Goal: Task Accomplishment & Management: Complete application form

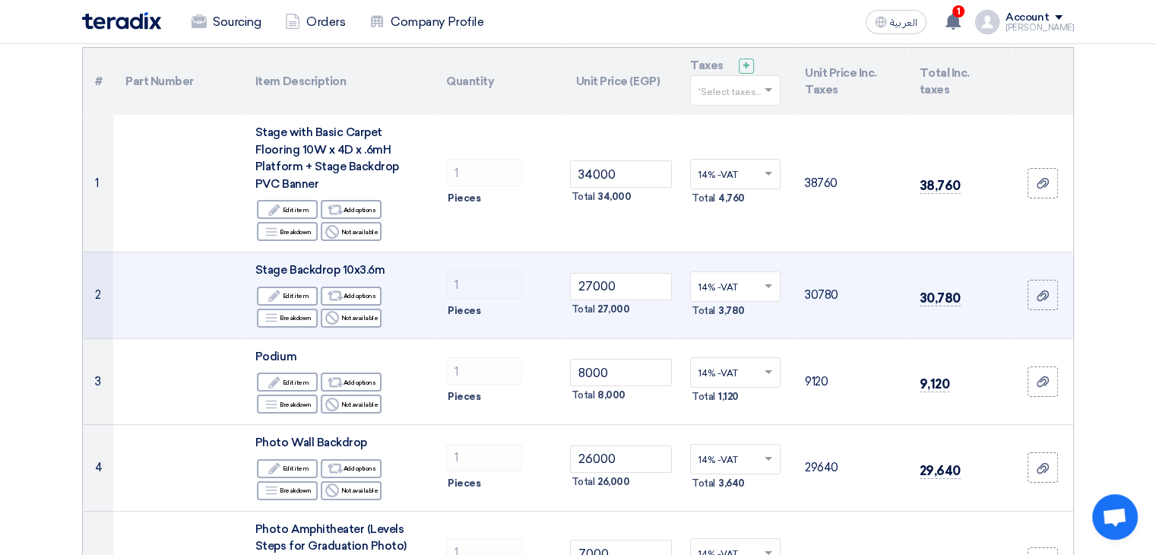
scroll to position [158, 0]
click at [610, 288] on input "27000" at bounding box center [621, 285] width 103 height 27
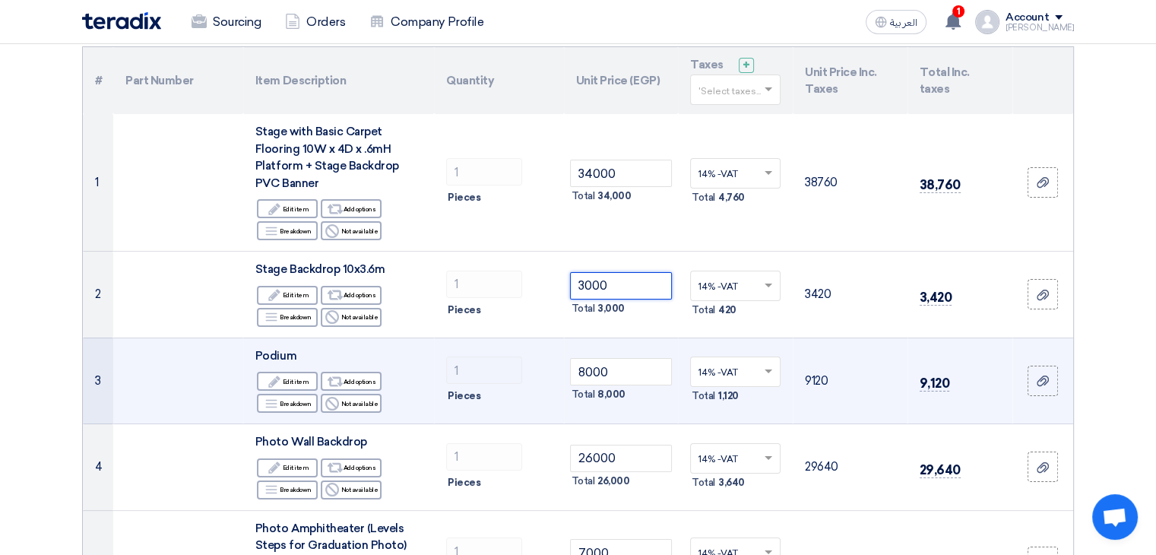
type input "3000"
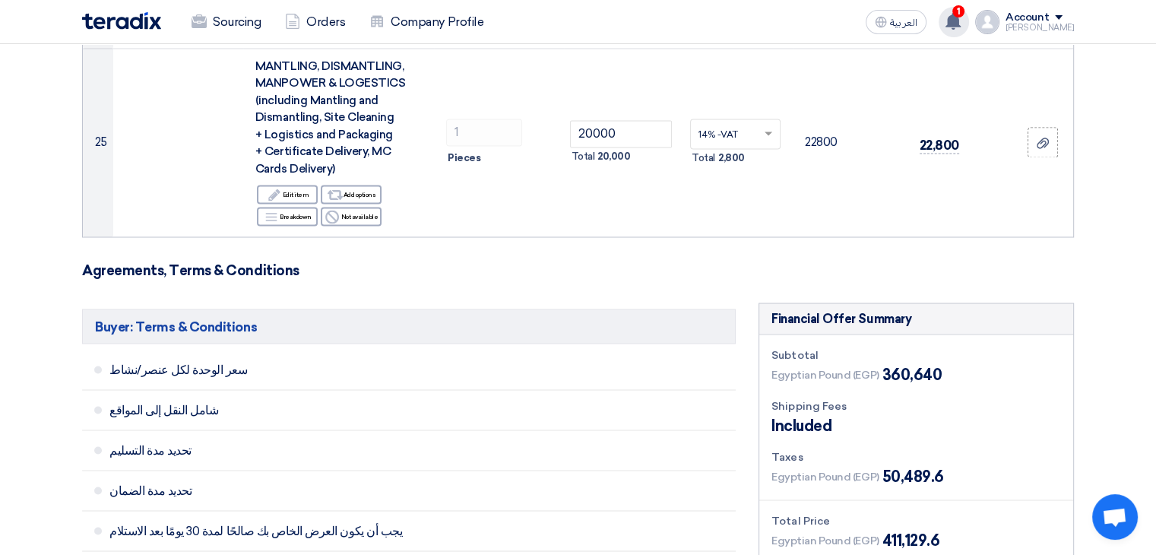
click at [960, 24] on use at bounding box center [952, 21] width 15 height 17
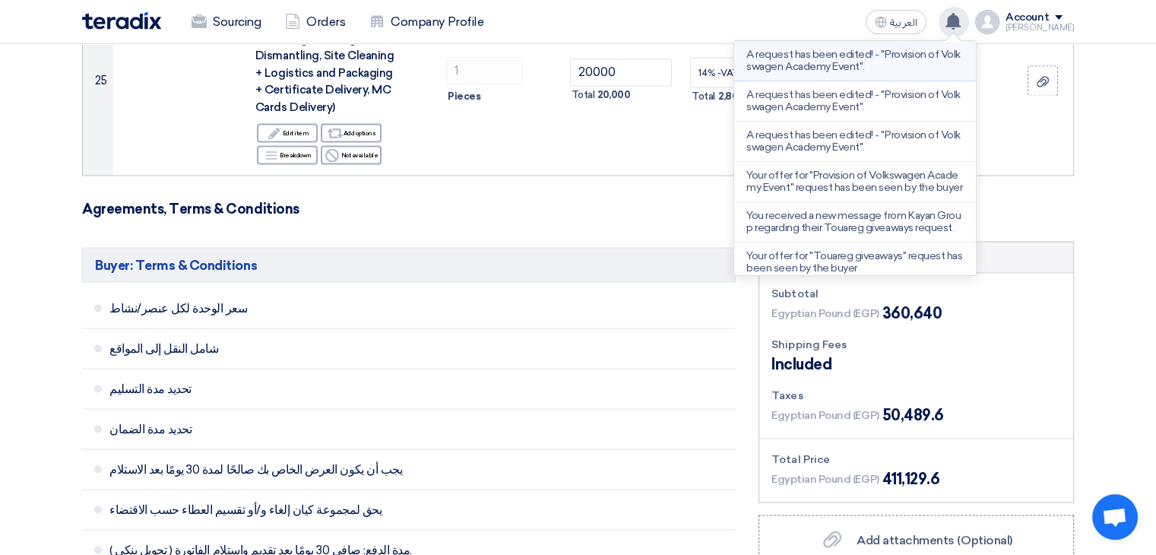
scroll to position [2728, 0]
click at [895, 72] on li "A request has been edited! - "Provision of Volkswagen Academy Event"." at bounding box center [855, 61] width 242 height 40
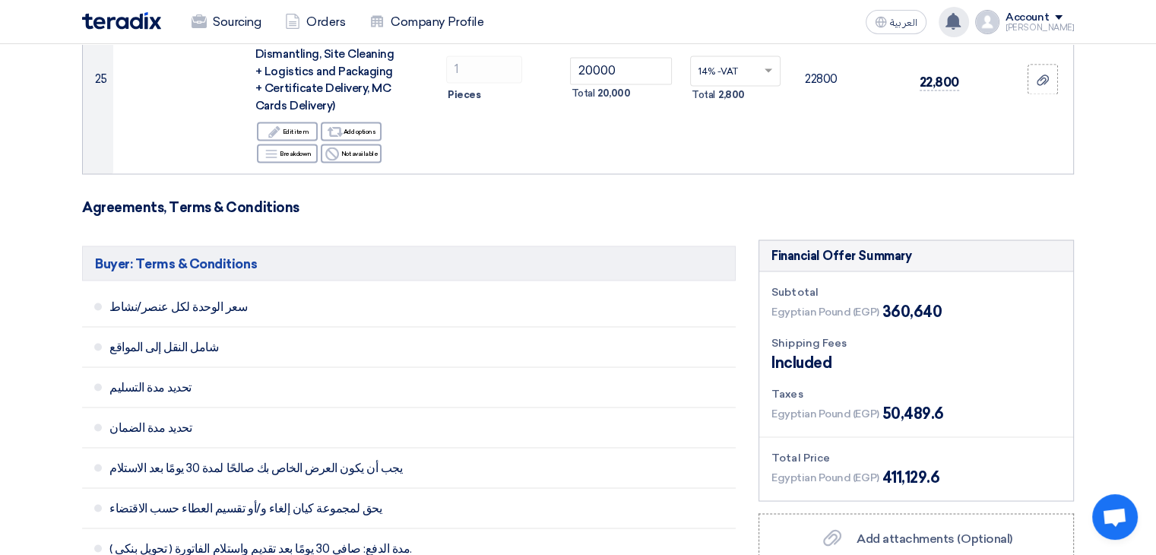
click at [960, 17] on use at bounding box center [952, 21] width 15 height 17
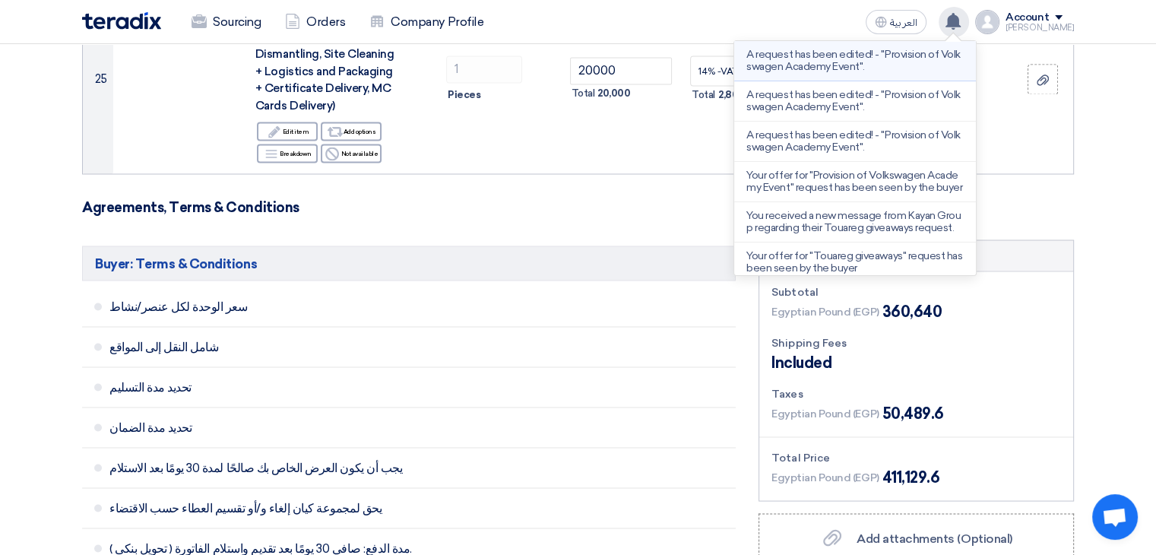
click at [907, 67] on p "A request has been edited! - "Provision of Volkswagen Academy Event"." at bounding box center [854, 61] width 217 height 24
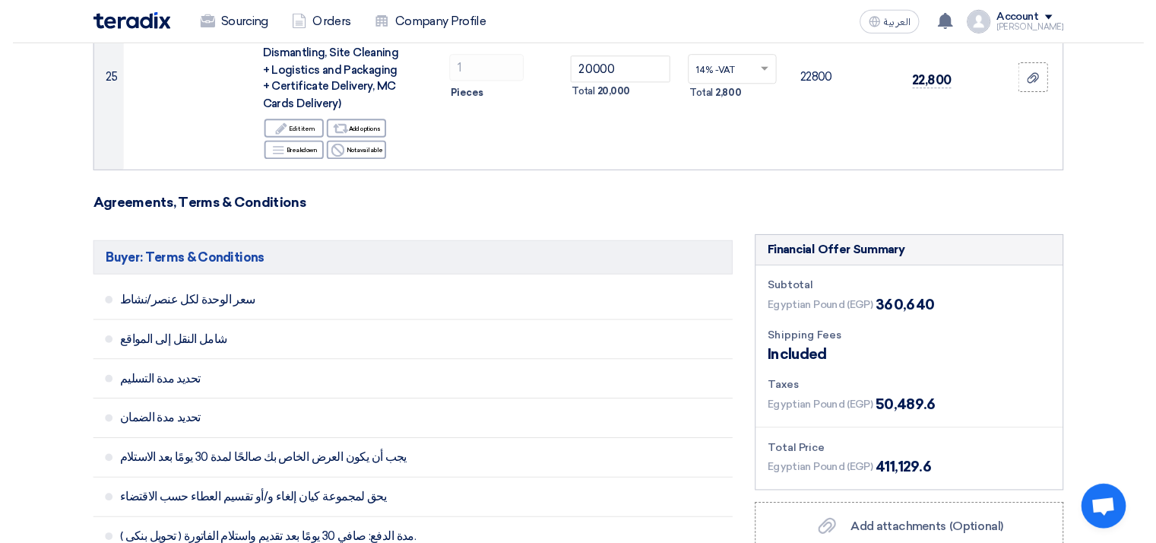
scroll to position [73, 0]
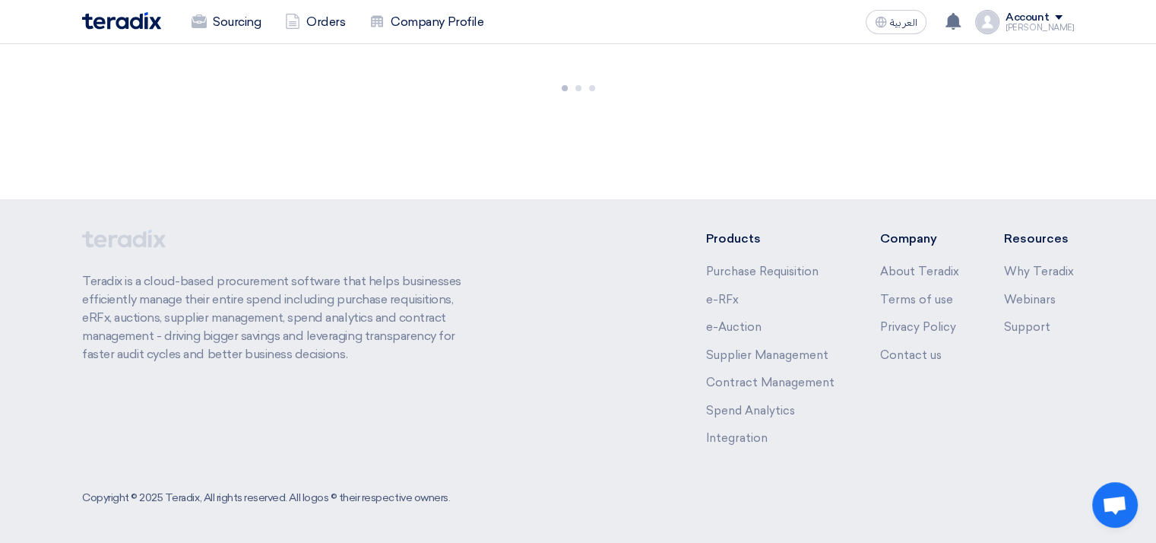
click at [462, 239] on div "Teradix is a cloud-based procurement software that helps businesses efficiently…" at bounding box center [280, 349] width 397 height 240
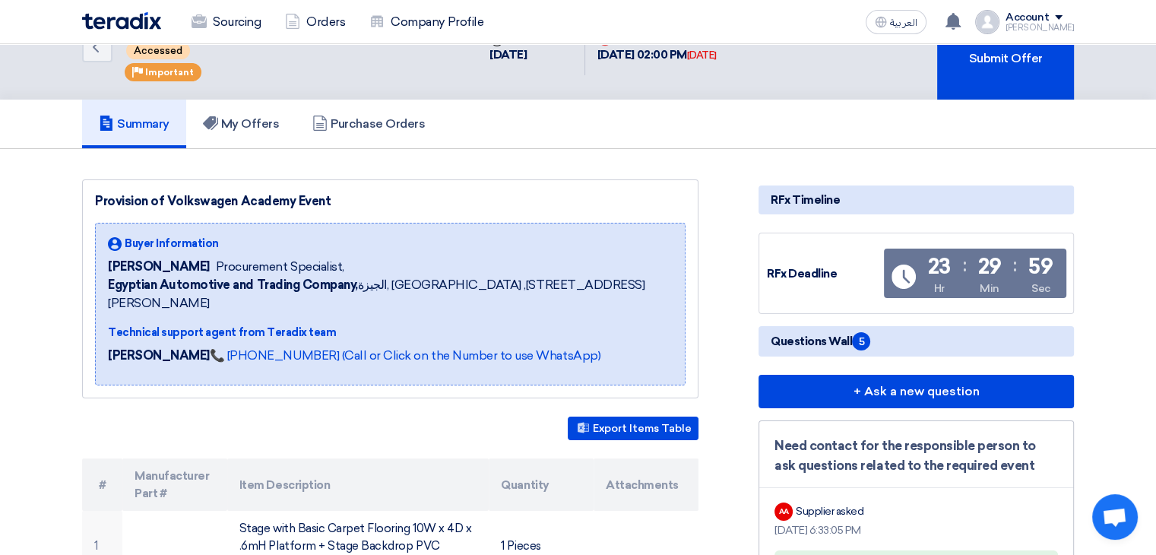
scroll to position [0, 0]
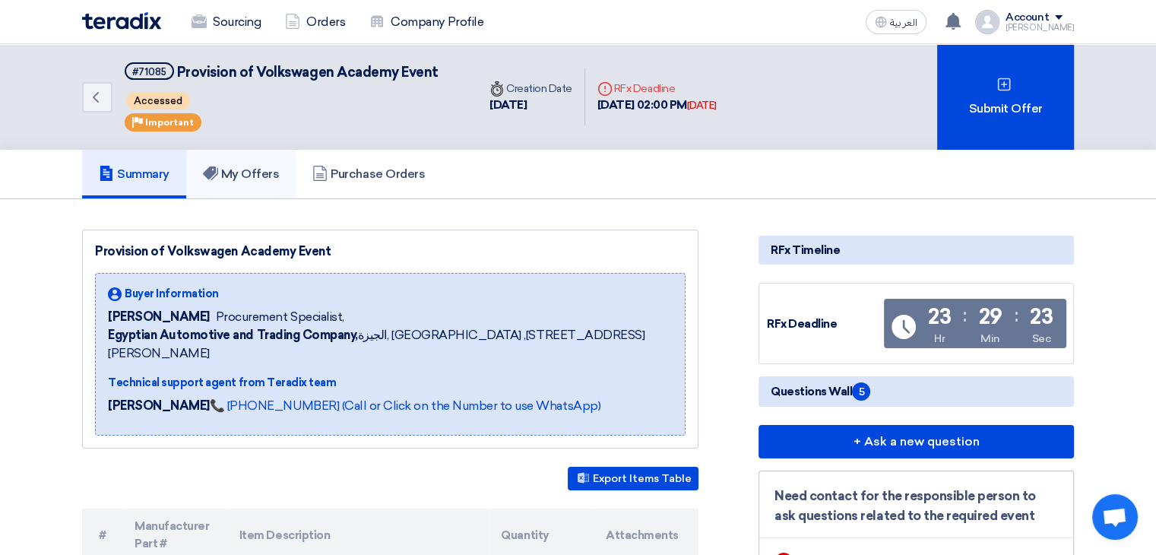
click at [271, 188] on link "My Offers" at bounding box center [241, 174] width 110 height 49
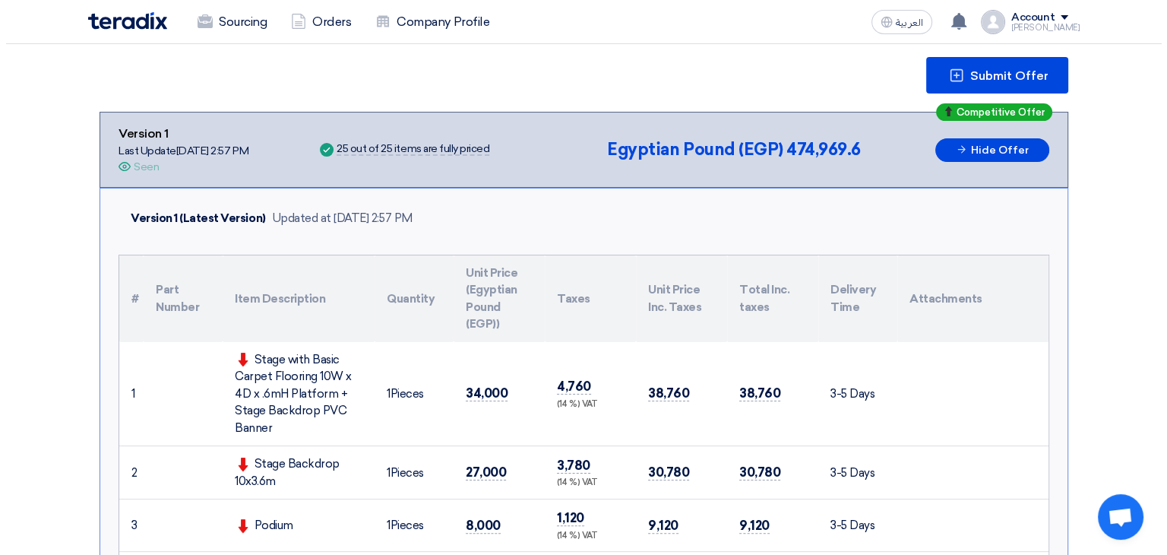
scroll to position [201, 0]
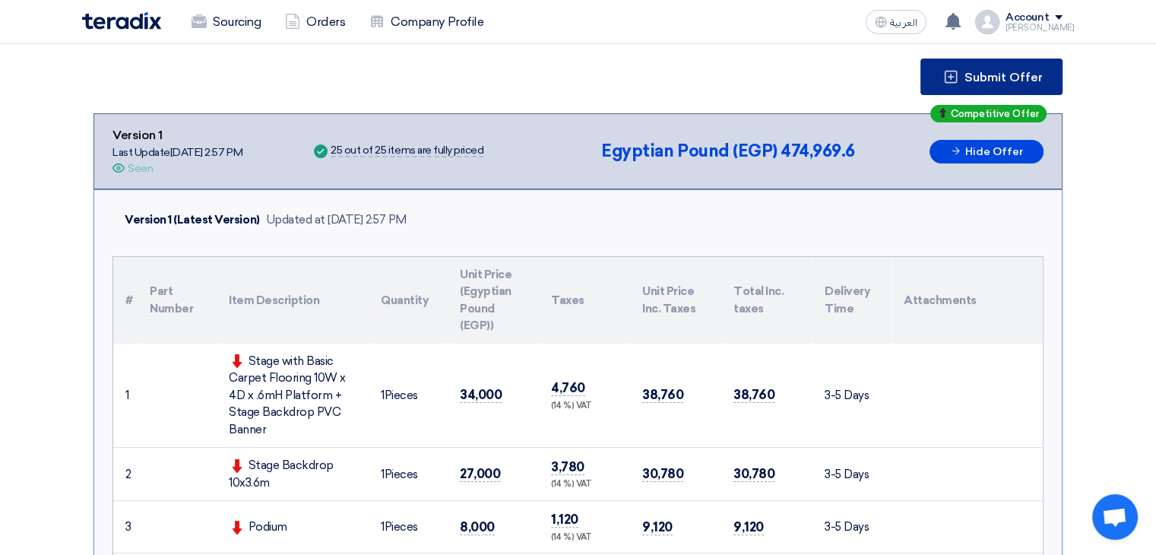
click at [1017, 74] on span "Submit Offer" at bounding box center [1003, 77] width 78 height 12
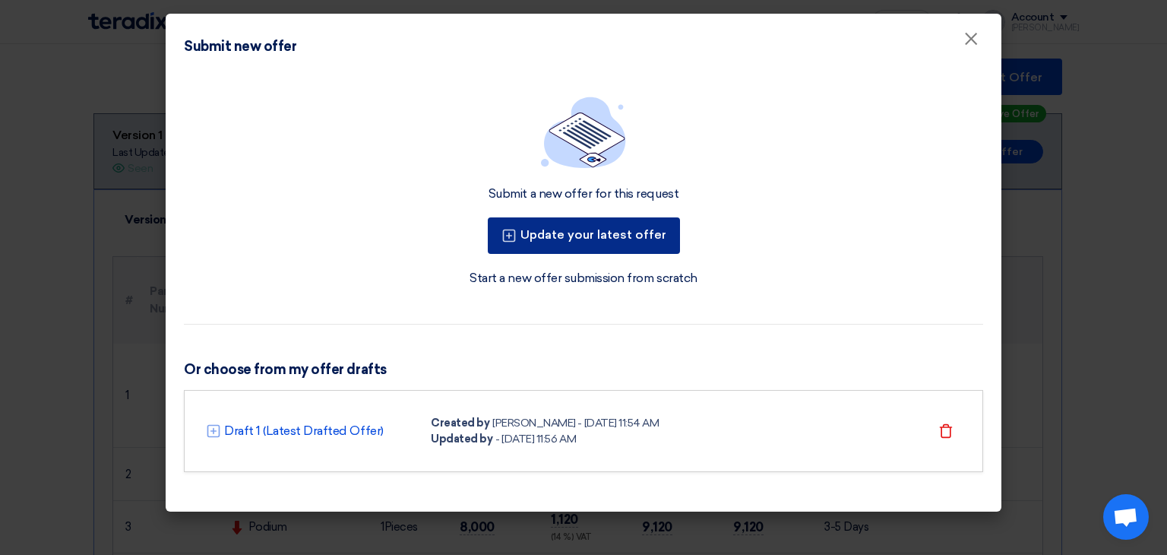
click at [631, 232] on button "Update your latest offer" at bounding box center [584, 235] width 192 height 36
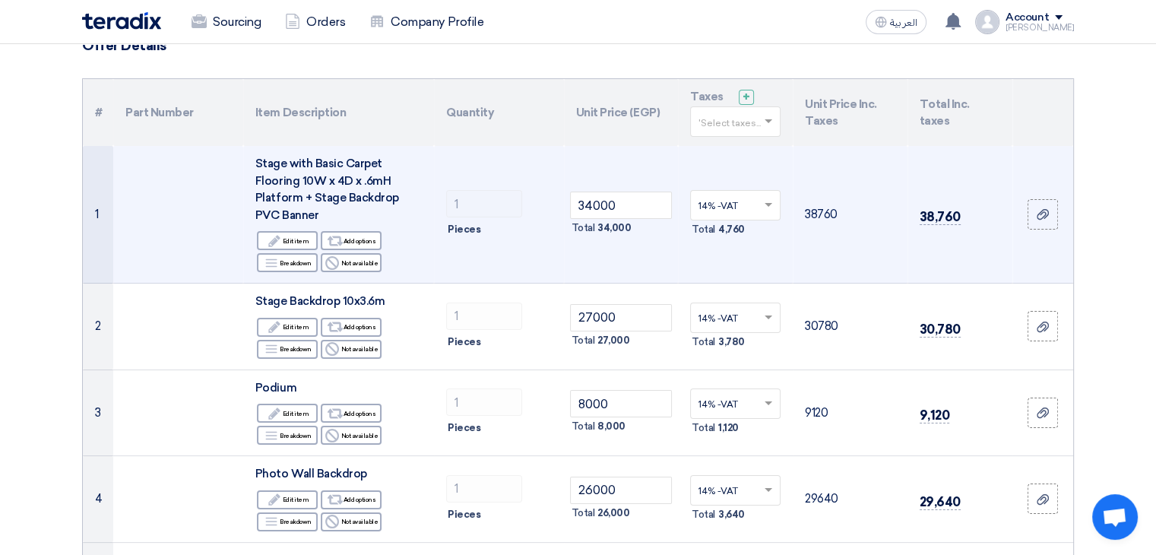
scroll to position [127, 0]
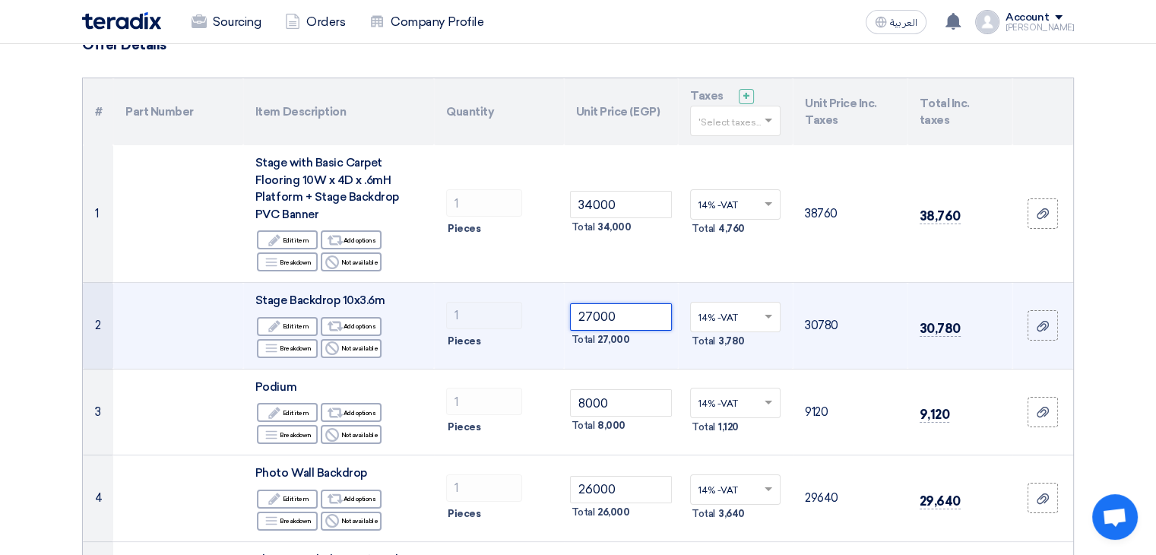
click at [635, 307] on input "27000" at bounding box center [621, 316] width 103 height 27
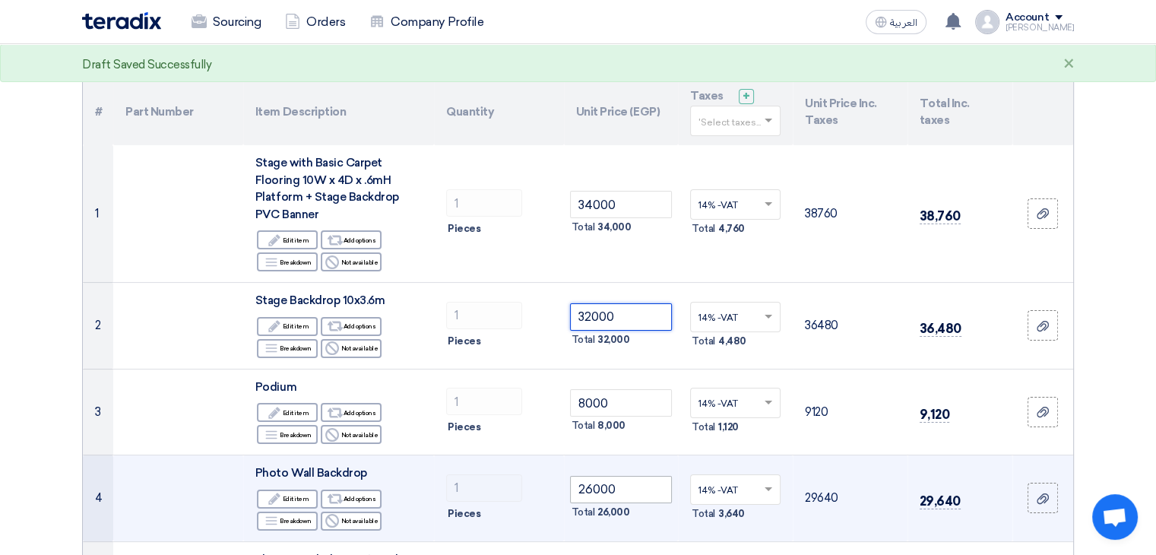
type input "32000"
click at [624, 476] on input "26000" at bounding box center [621, 489] width 103 height 27
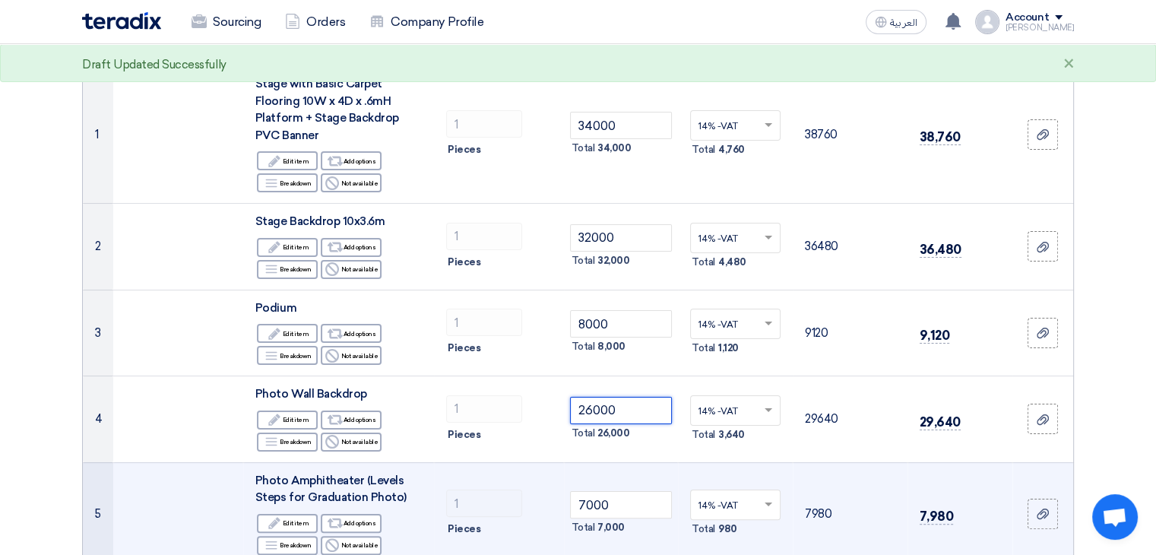
scroll to position [208, 0]
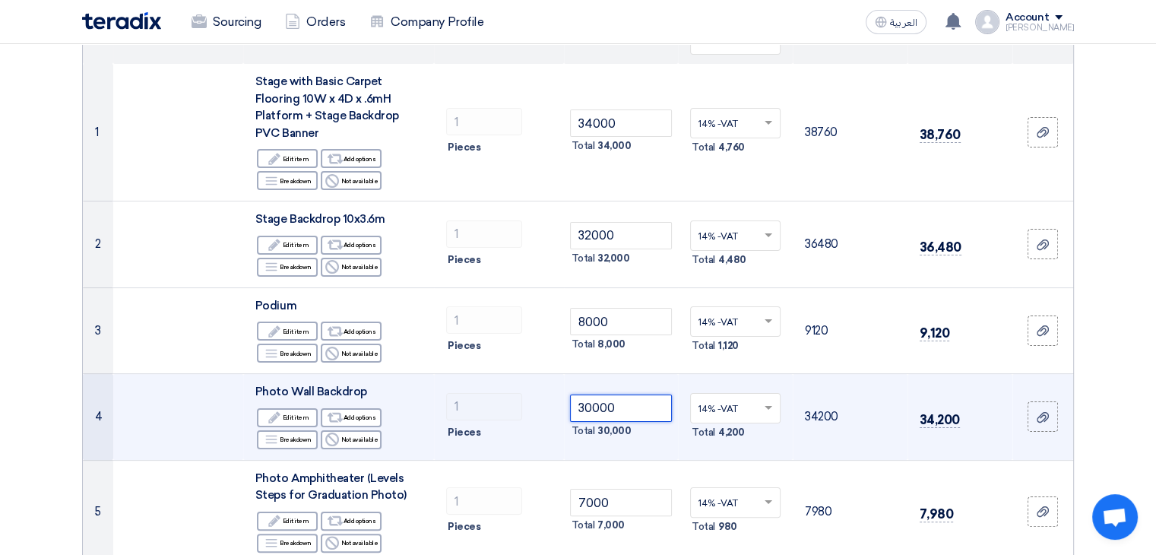
type input "30000"
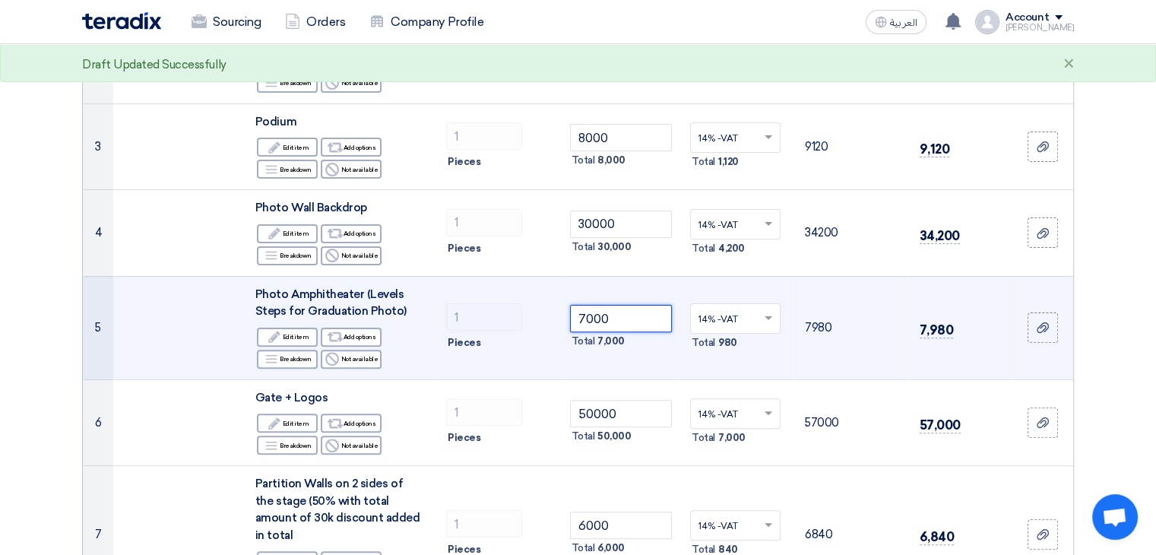
scroll to position [394, 0]
type input "15000"
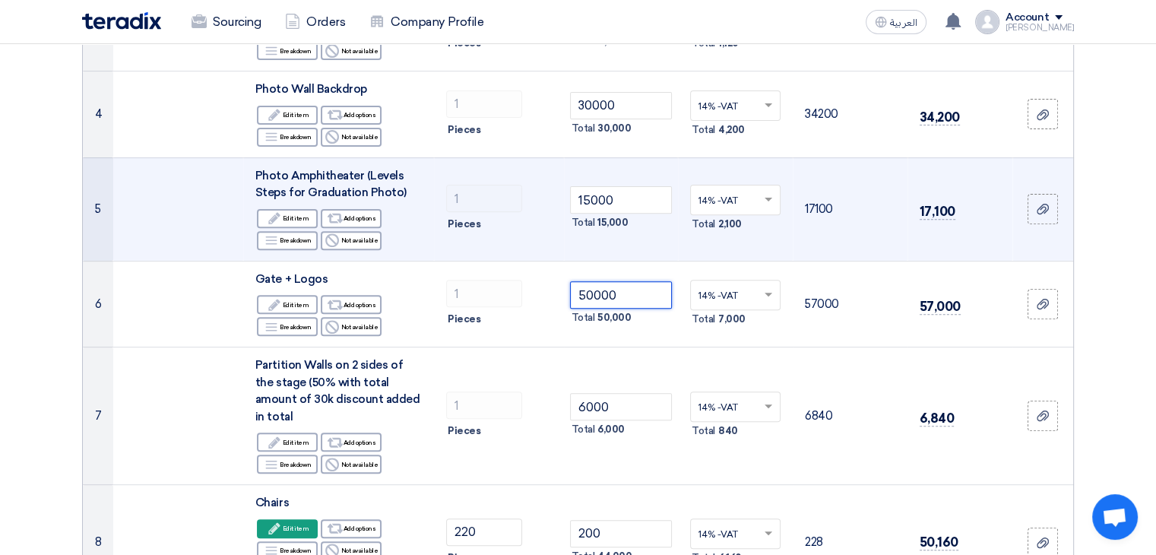
scroll to position [515, 0]
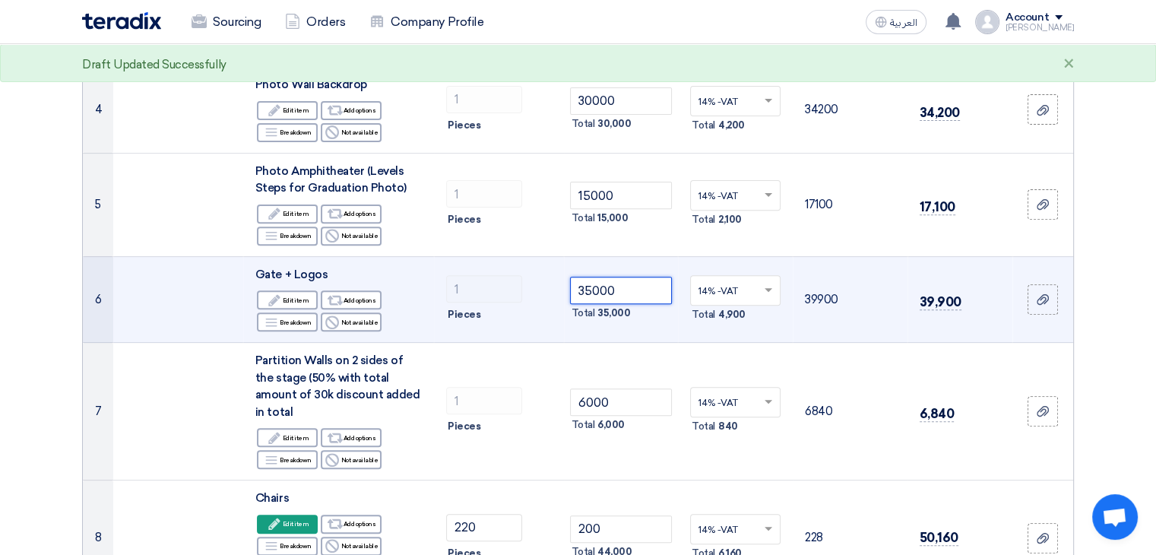
type input "35000"
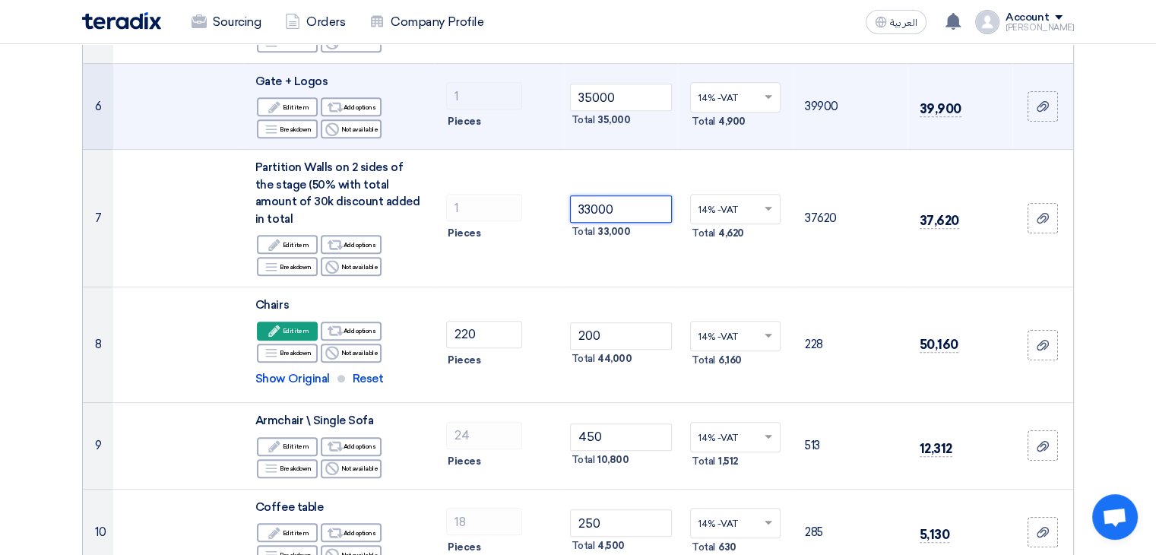
scroll to position [710, 0]
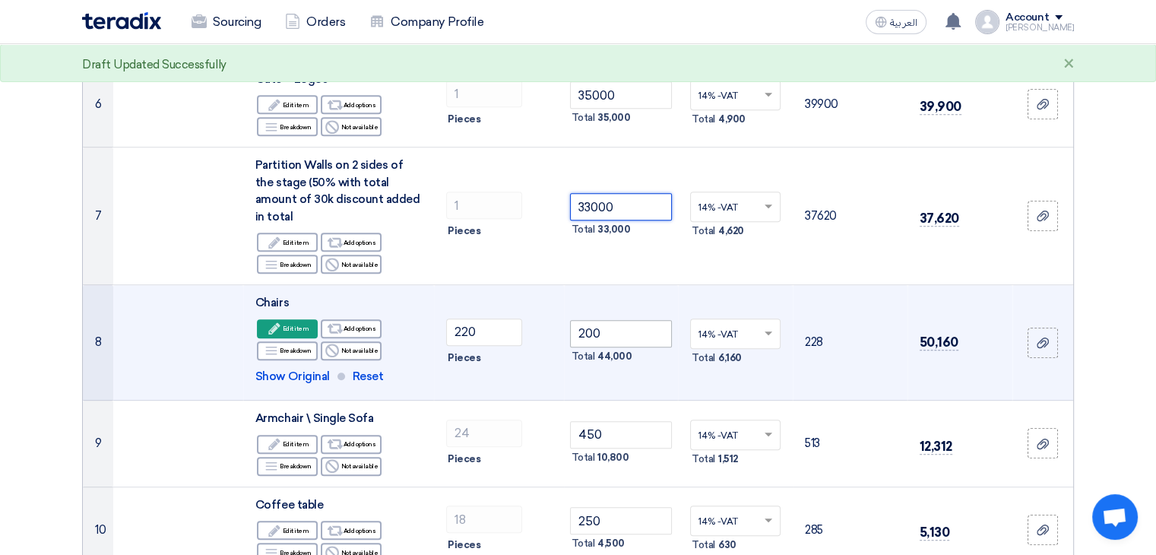
type input "33000"
click at [621, 320] on input "200" at bounding box center [621, 333] width 103 height 27
click at [620, 320] on input "200" at bounding box center [621, 333] width 103 height 27
click at [617, 320] on input "200" at bounding box center [621, 333] width 103 height 27
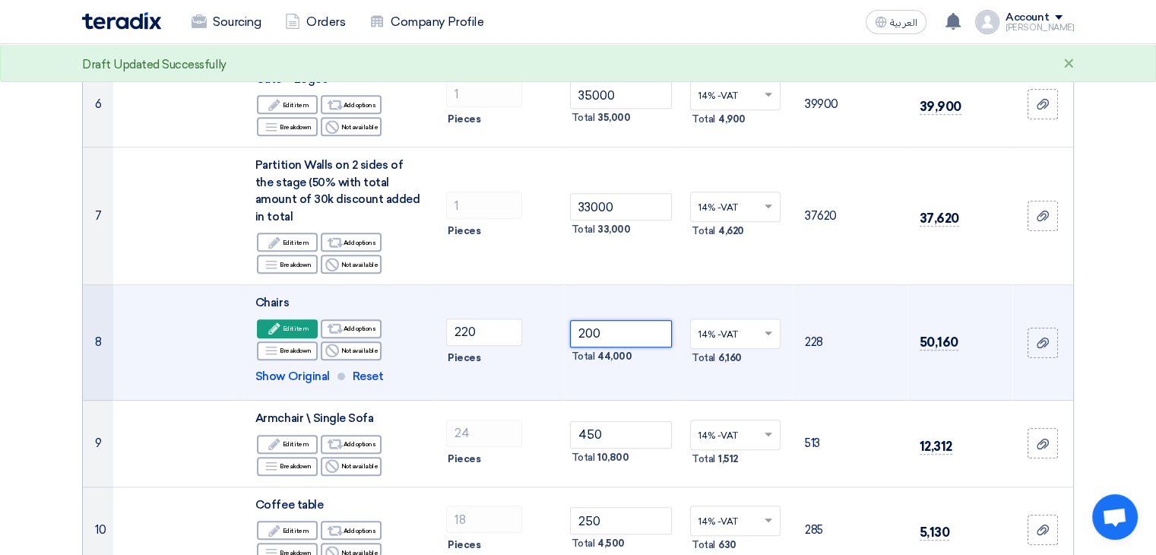
click at [617, 320] on input "200" at bounding box center [621, 333] width 103 height 27
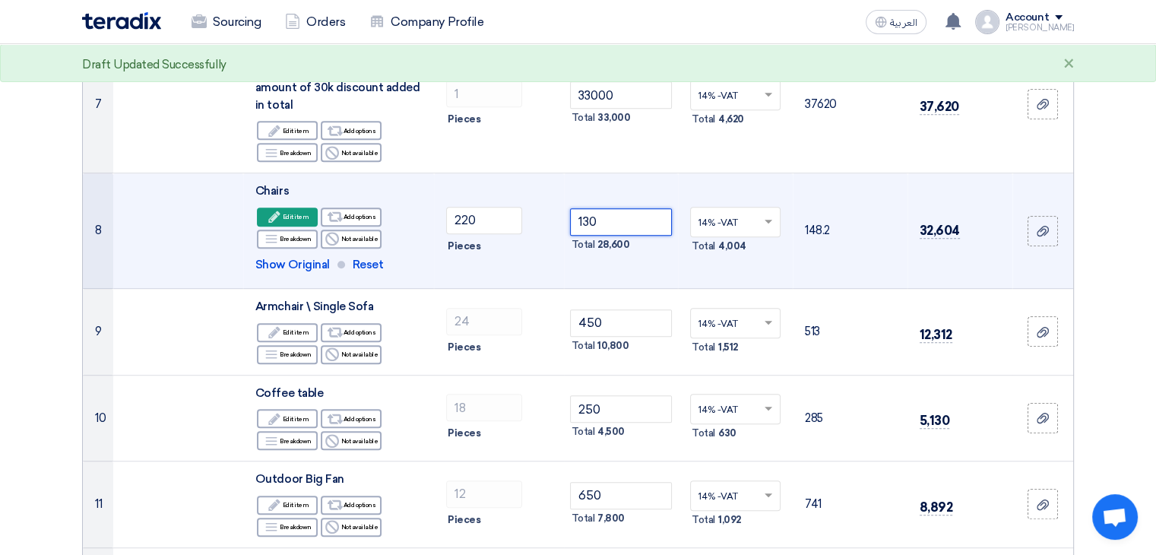
scroll to position [824, 0]
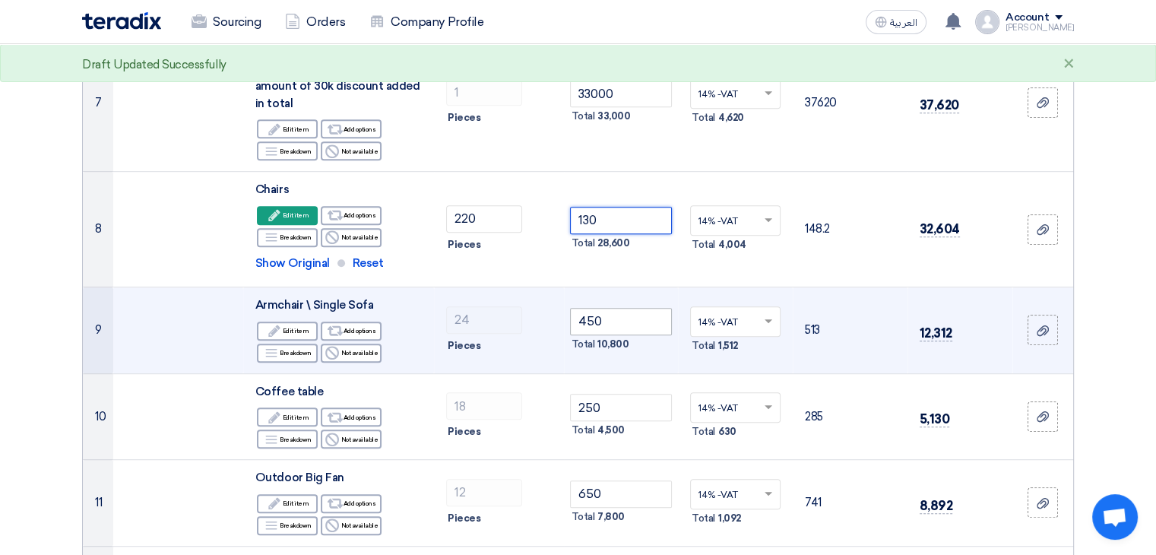
type input "130"
click at [615, 308] on input "450" at bounding box center [621, 321] width 103 height 27
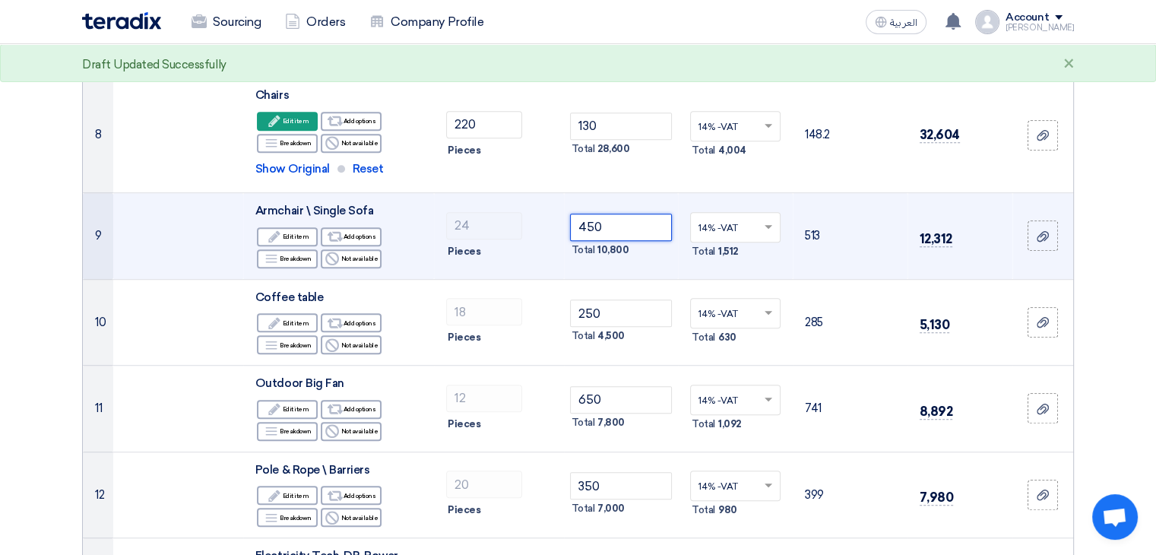
scroll to position [933, 0]
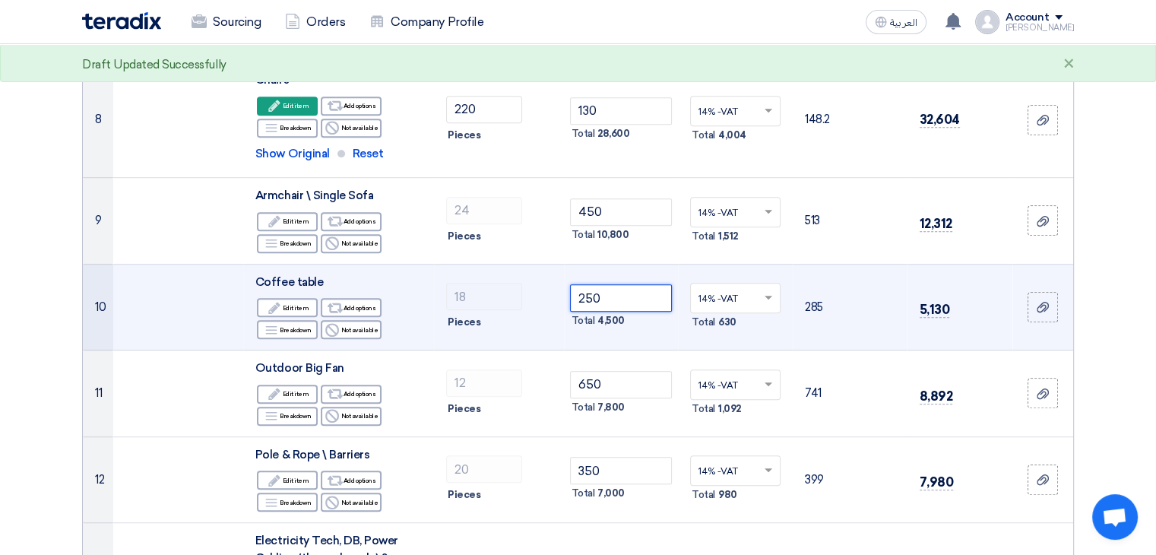
click at [602, 284] on input "250" at bounding box center [621, 297] width 103 height 27
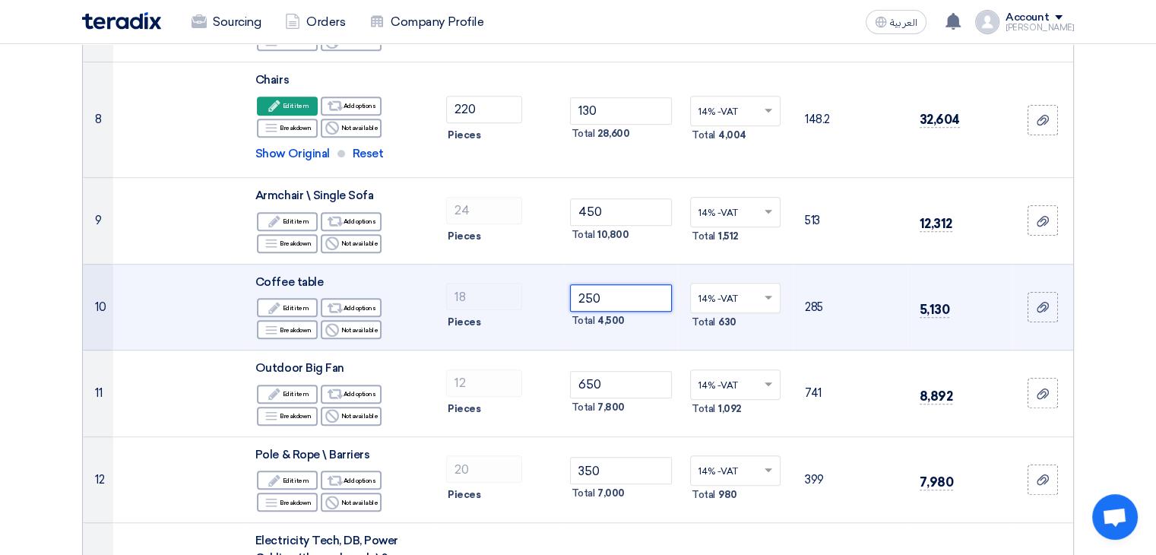
click at [602, 284] on input "250" at bounding box center [621, 297] width 103 height 27
type input "1"
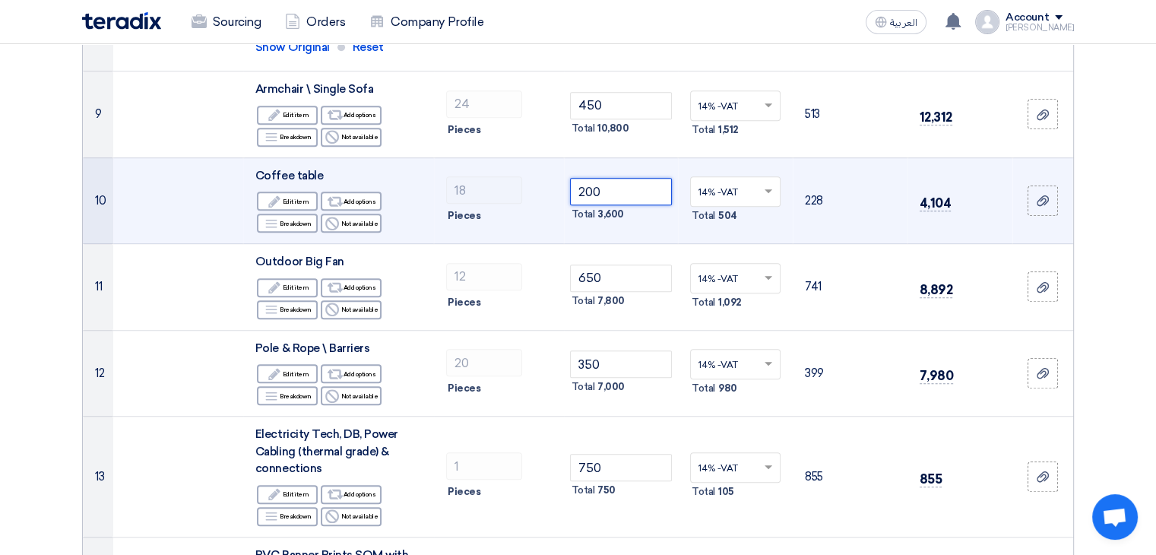
scroll to position [1046, 0]
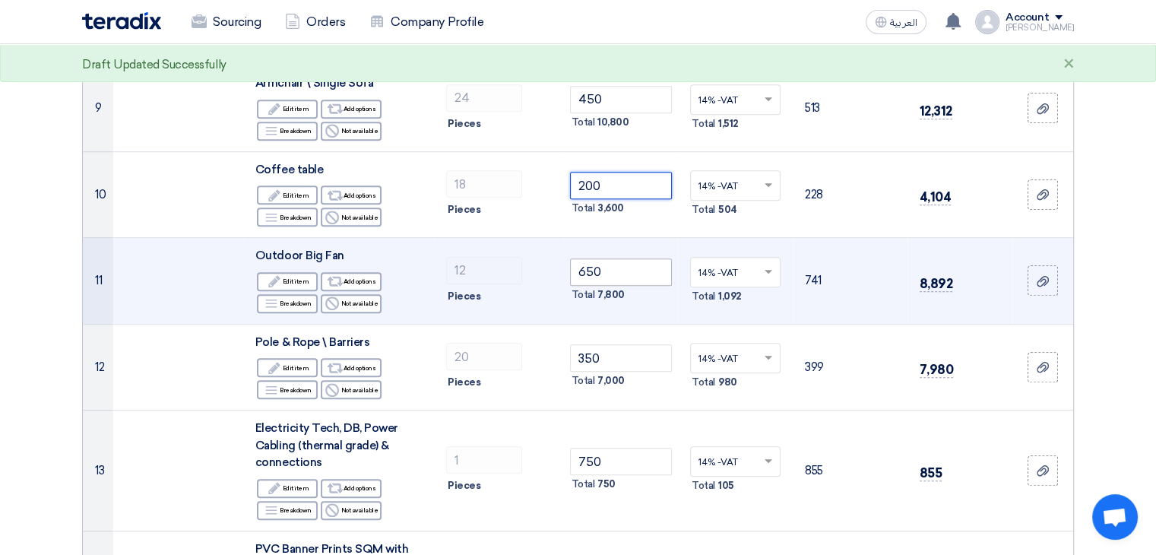
type input "200"
click at [620, 258] on input "650" at bounding box center [621, 271] width 103 height 27
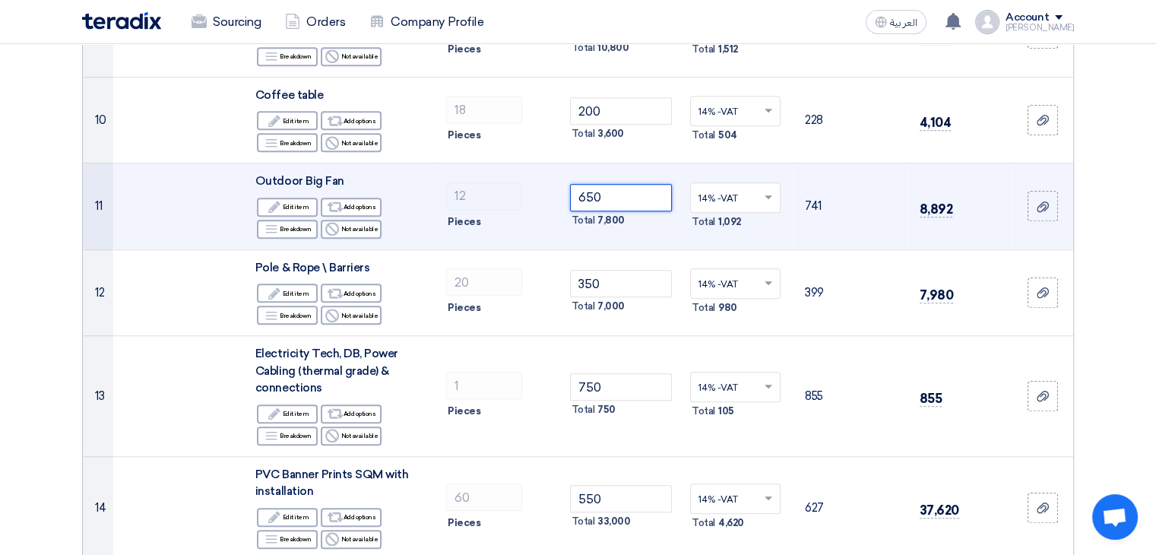
scroll to position [1125, 0]
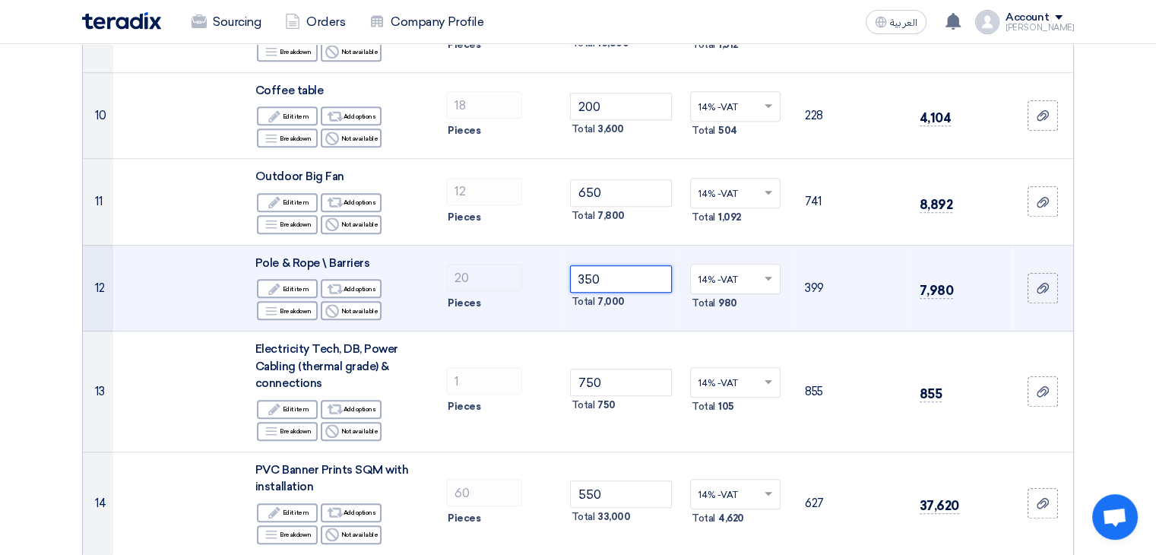
click at [620, 265] on input "350" at bounding box center [621, 278] width 103 height 27
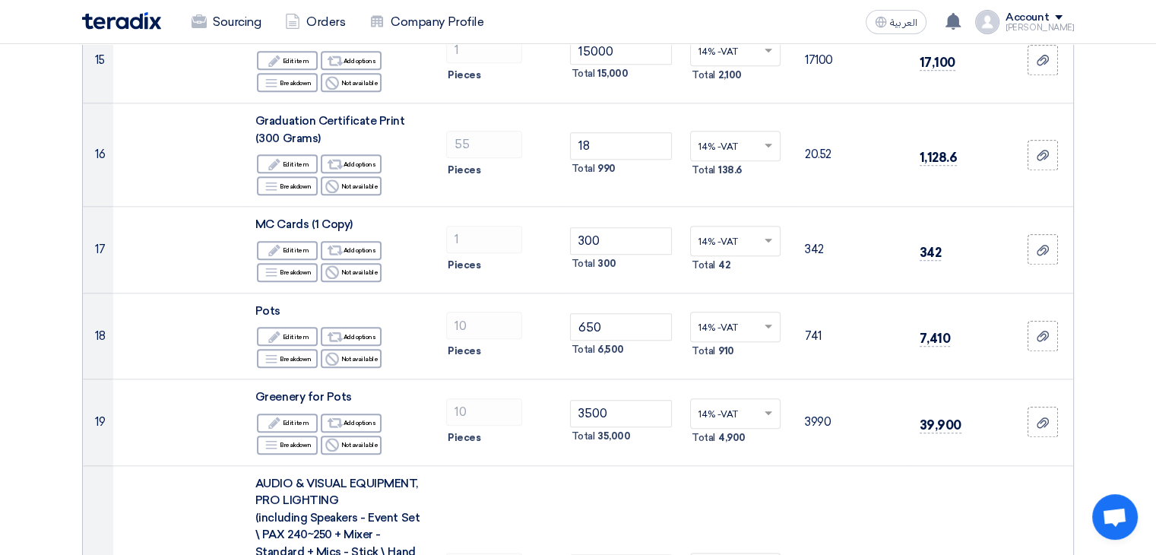
scroll to position [1663, 0]
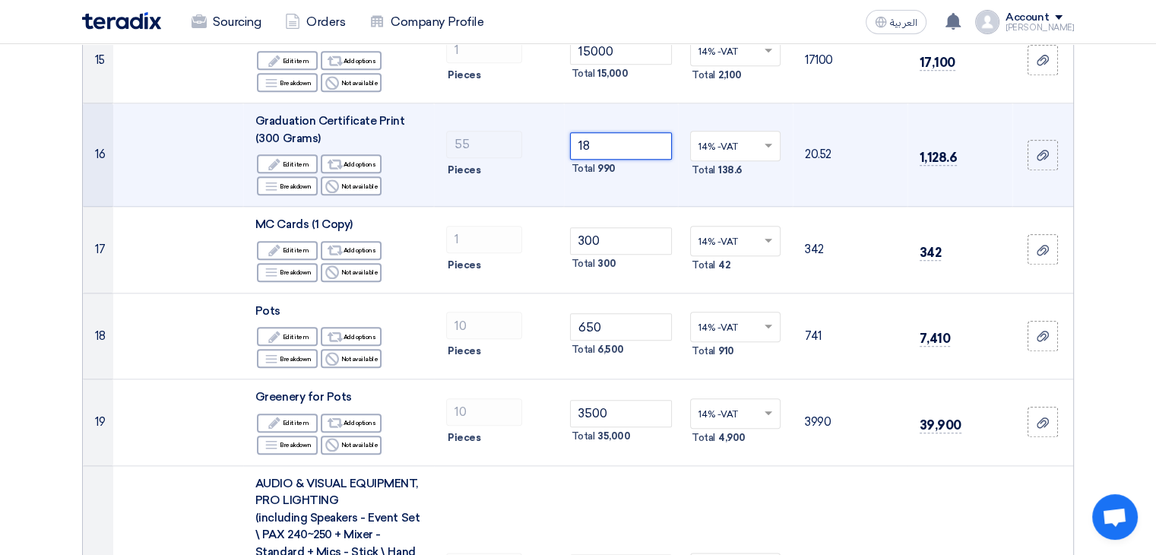
click at [609, 134] on input "18" at bounding box center [621, 145] width 103 height 27
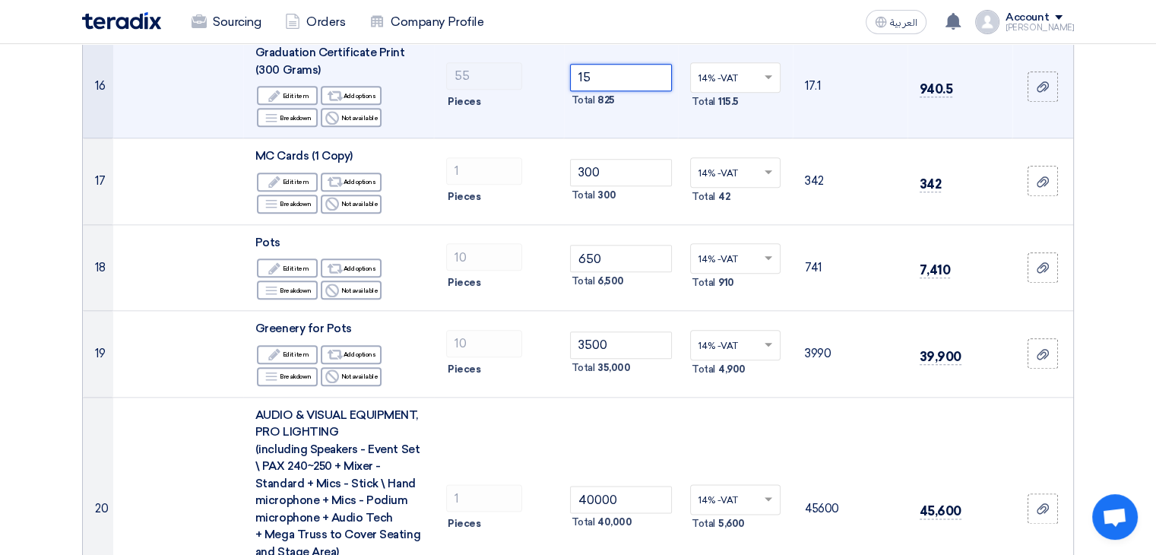
scroll to position [1732, 0]
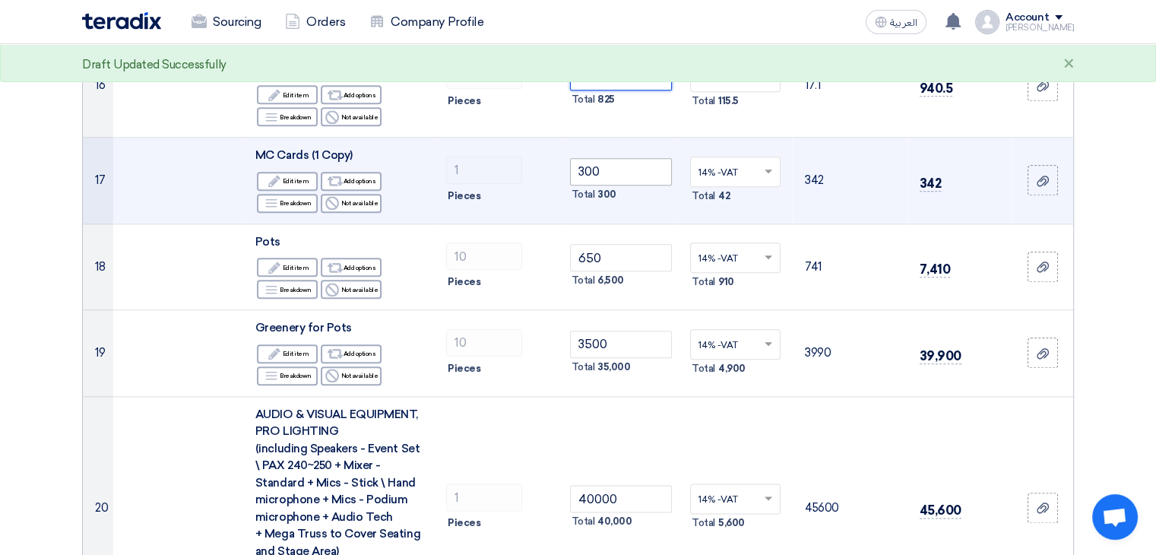
type input "15"
click at [609, 158] on input "300" at bounding box center [621, 171] width 103 height 27
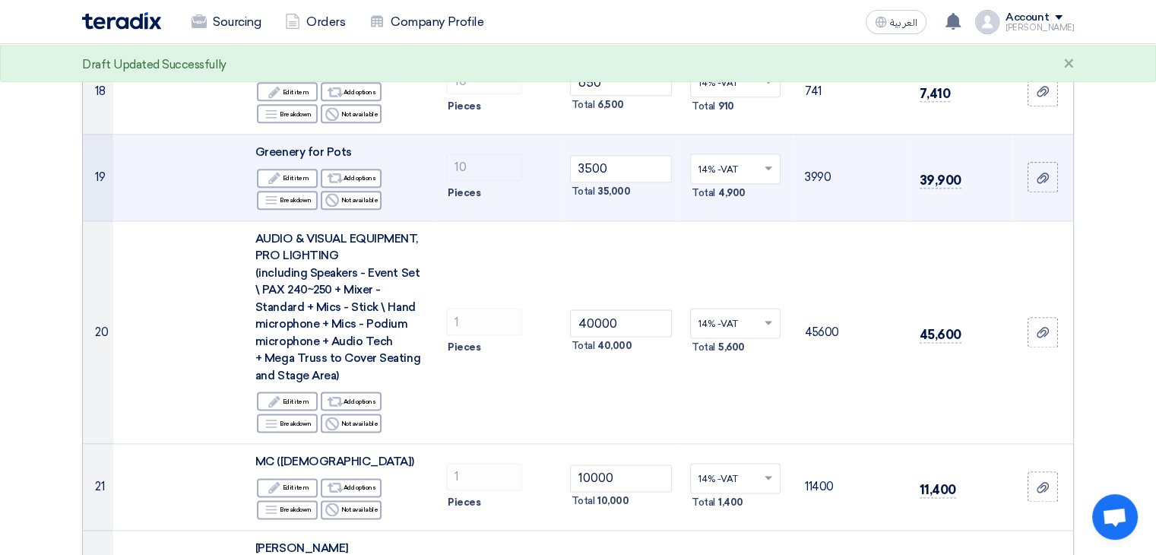
scroll to position [1908, 0]
type input "200"
click at [609, 154] on input "3500" at bounding box center [621, 167] width 103 height 27
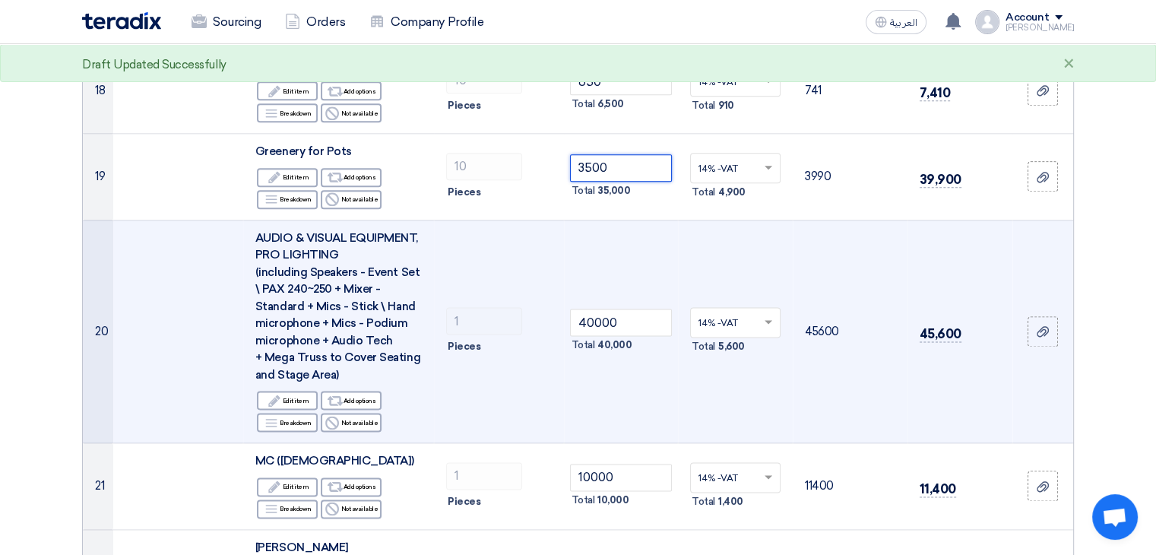
scroll to position [1935, 0]
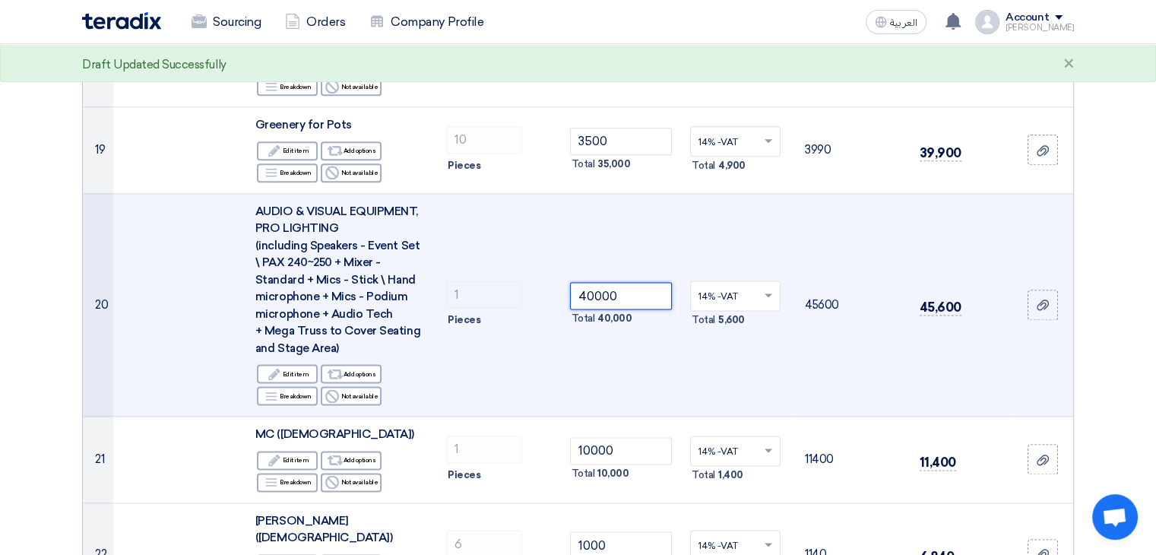
click at [615, 282] on input "40000" at bounding box center [621, 295] width 103 height 27
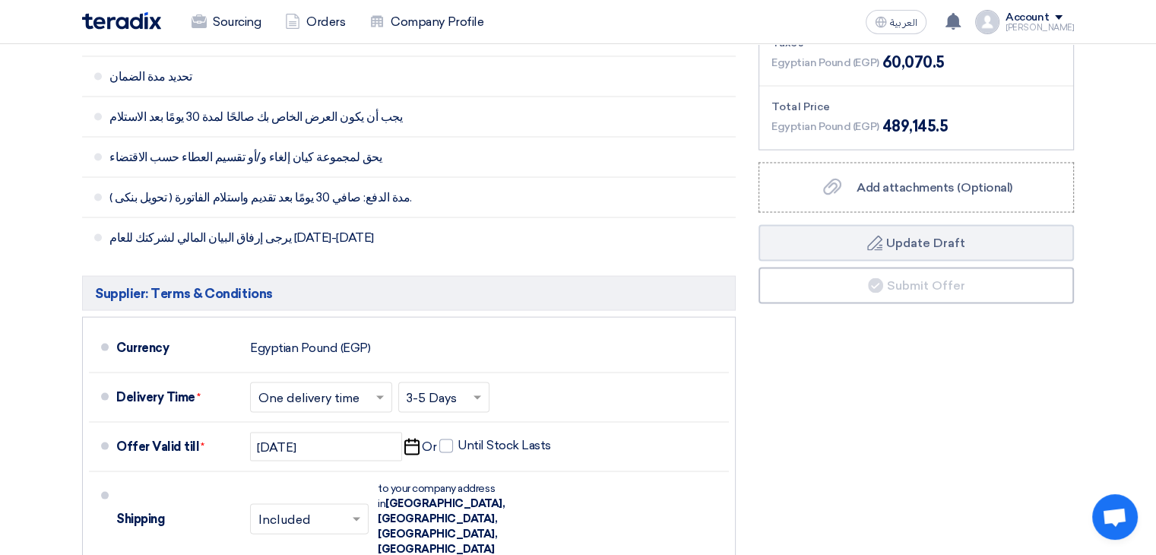
scroll to position [3076, 0]
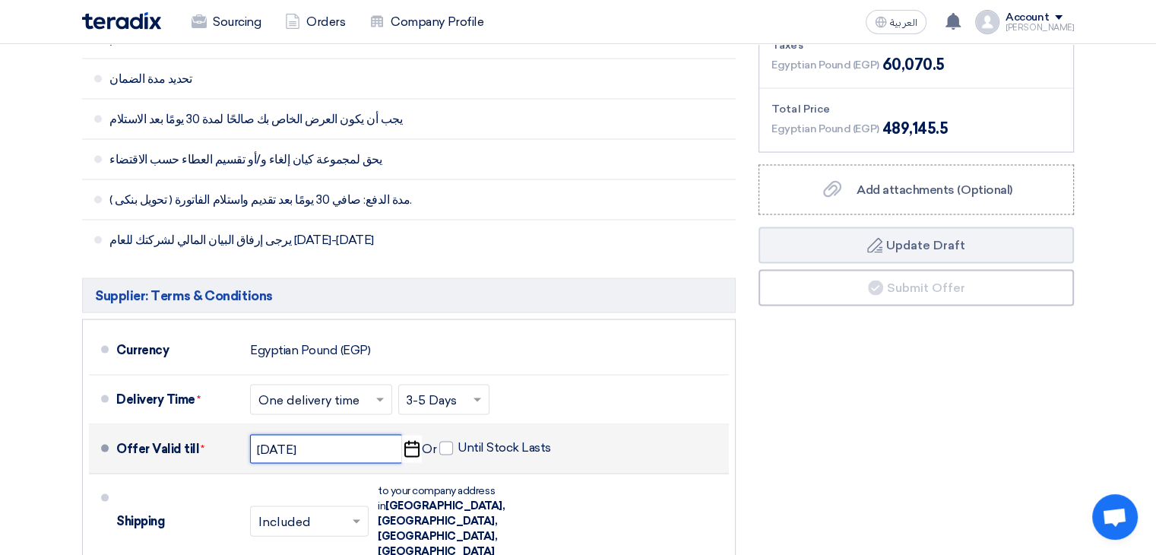
click at [377, 435] on input "[DATE]" at bounding box center [326, 449] width 152 height 29
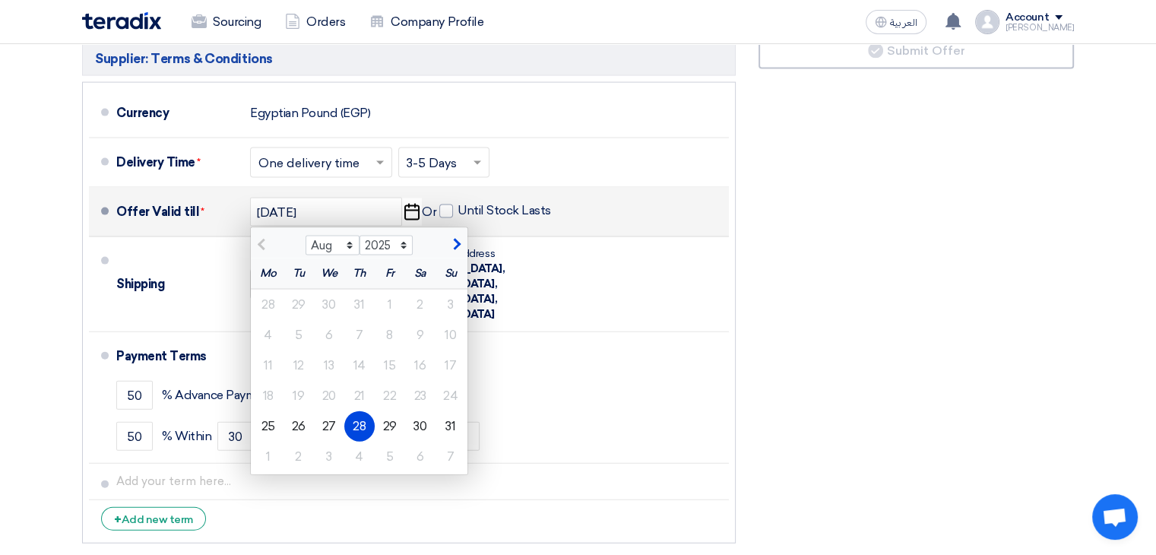
scroll to position [3313, 0]
click at [362, 411] on div "28" at bounding box center [359, 426] width 30 height 30
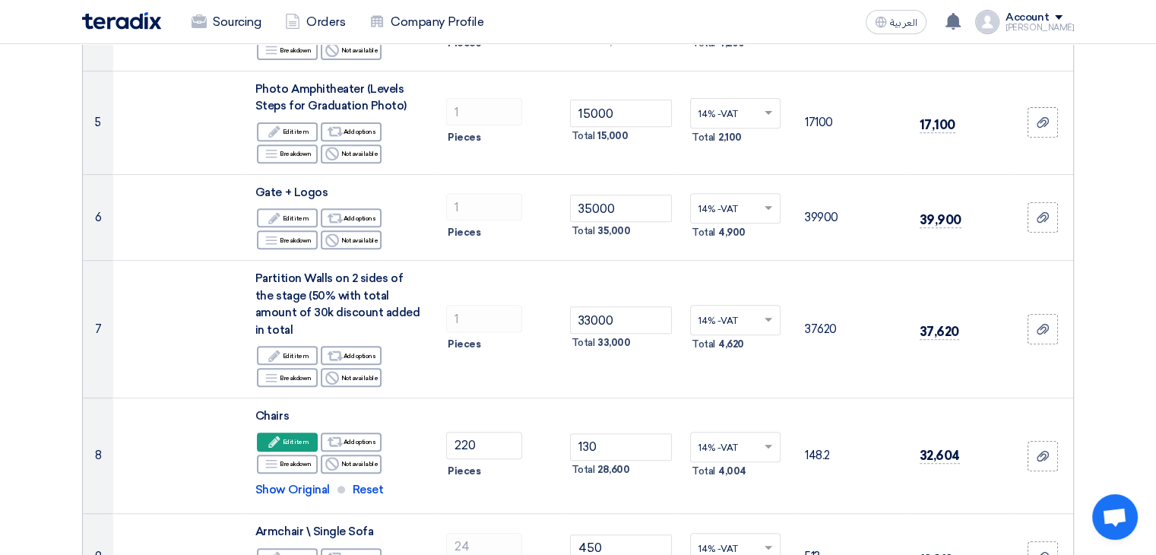
scroll to position [0, 0]
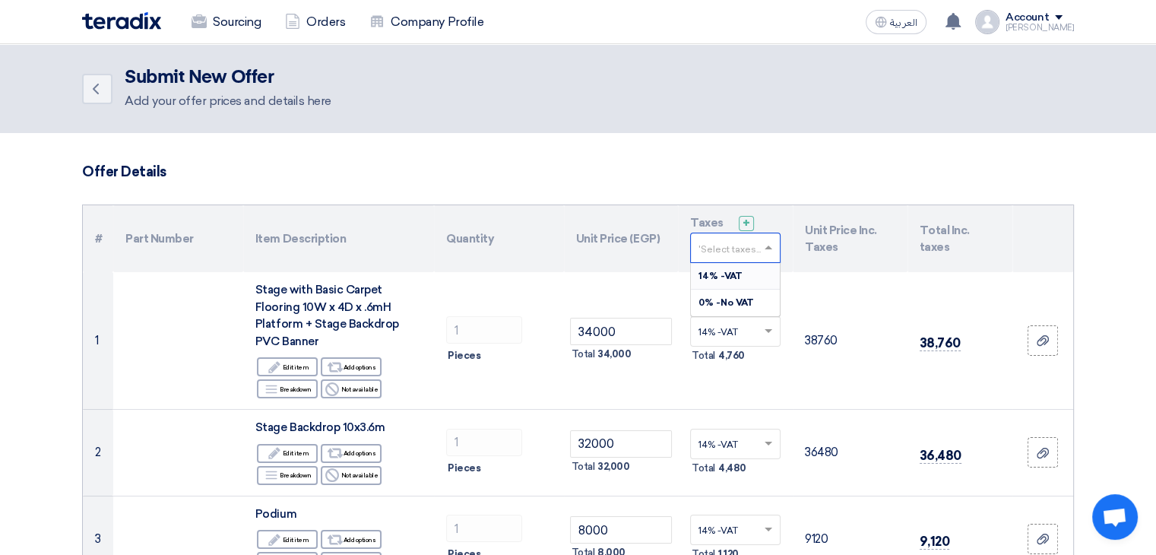
click at [757, 250] on input "text" at bounding box center [727, 249] width 59 height 25
click at [742, 277] on div "14% -VAT" at bounding box center [735, 276] width 89 height 27
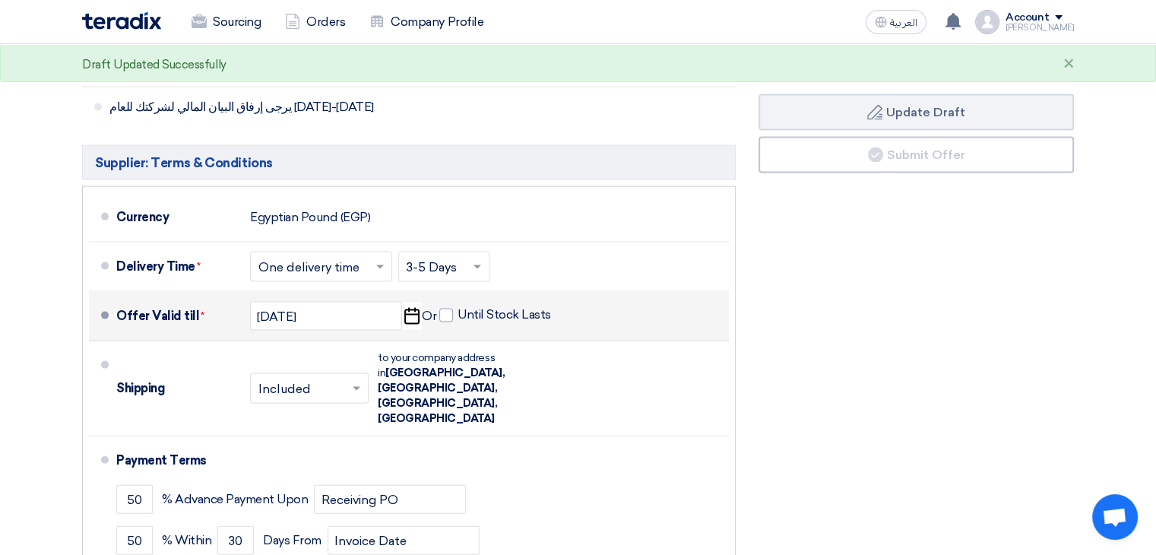
scroll to position [3210, 0]
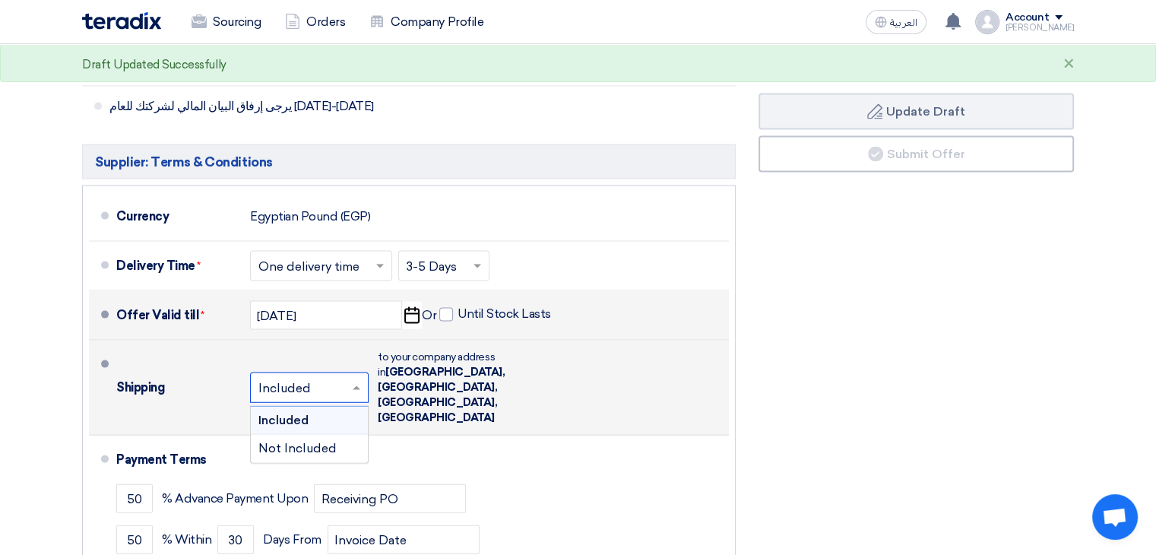
click at [325, 378] on input "text" at bounding box center [309, 389] width 103 height 22
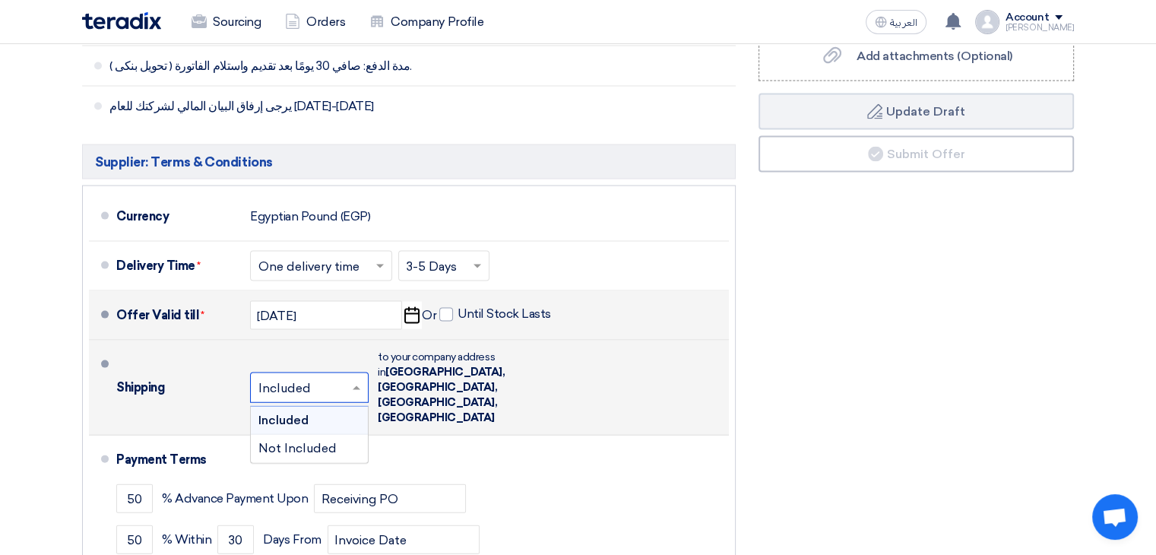
click at [298, 413] on span "Included" at bounding box center [283, 420] width 50 height 14
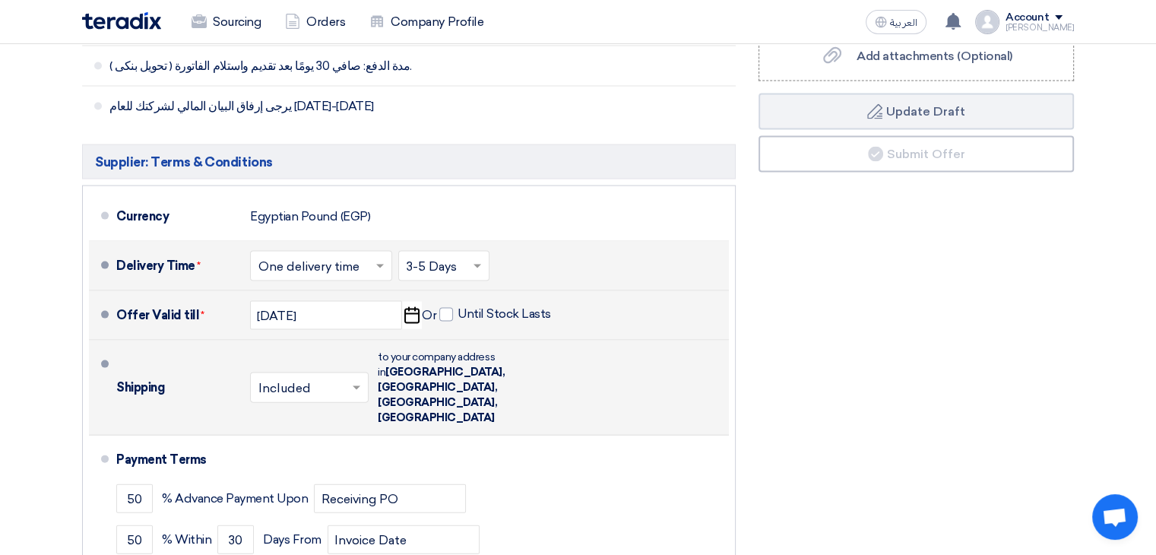
click at [471, 258] on span at bounding box center [479, 265] width 19 height 15
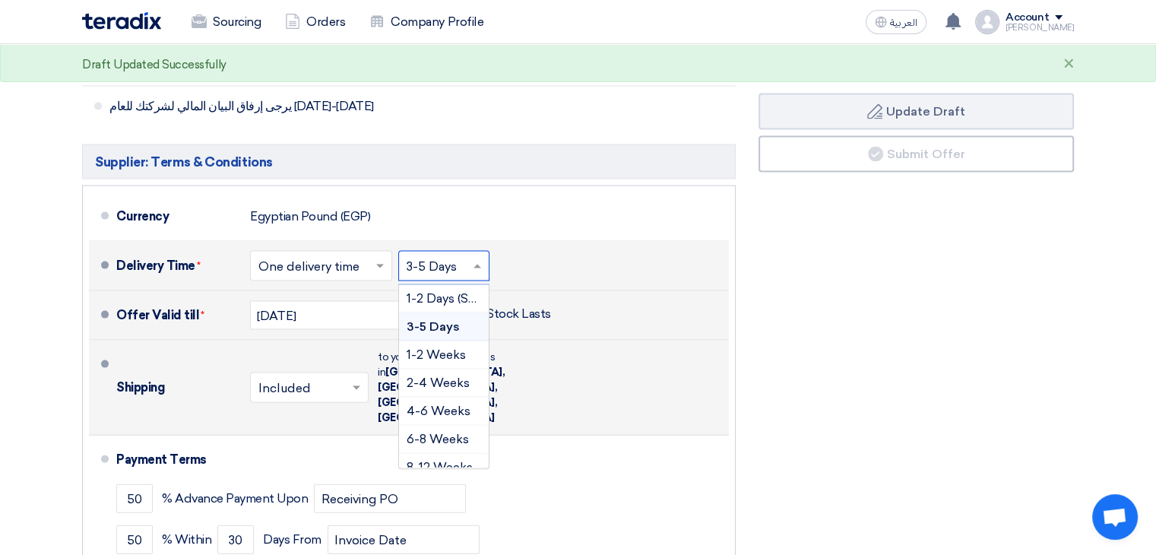
click at [435, 319] on span "3-5 Days" at bounding box center [433, 326] width 53 height 14
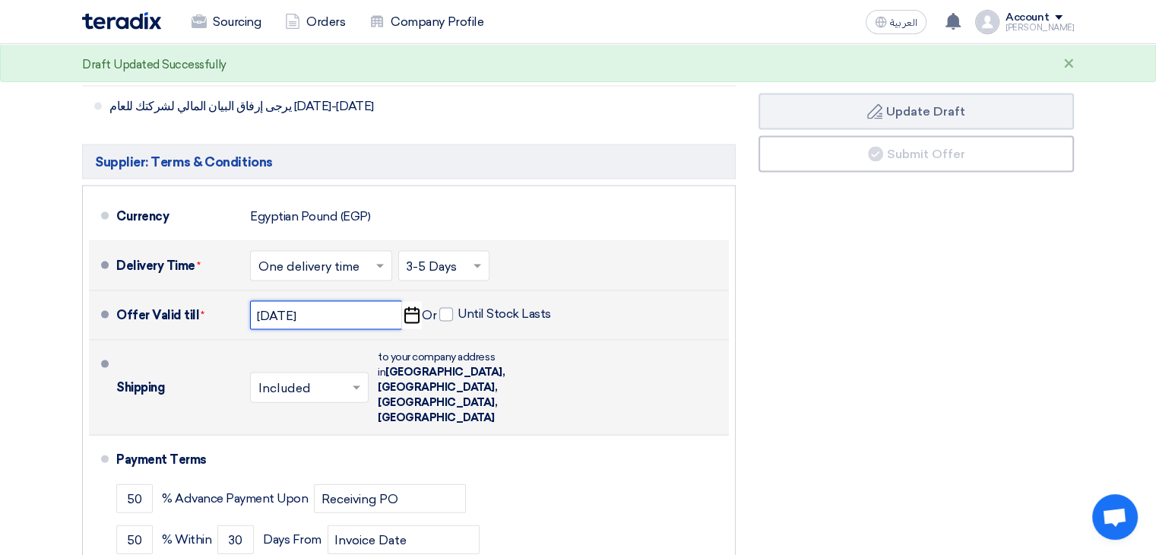
click at [368, 301] on input "[DATE]" at bounding box center [326, 315] width 152 height 29
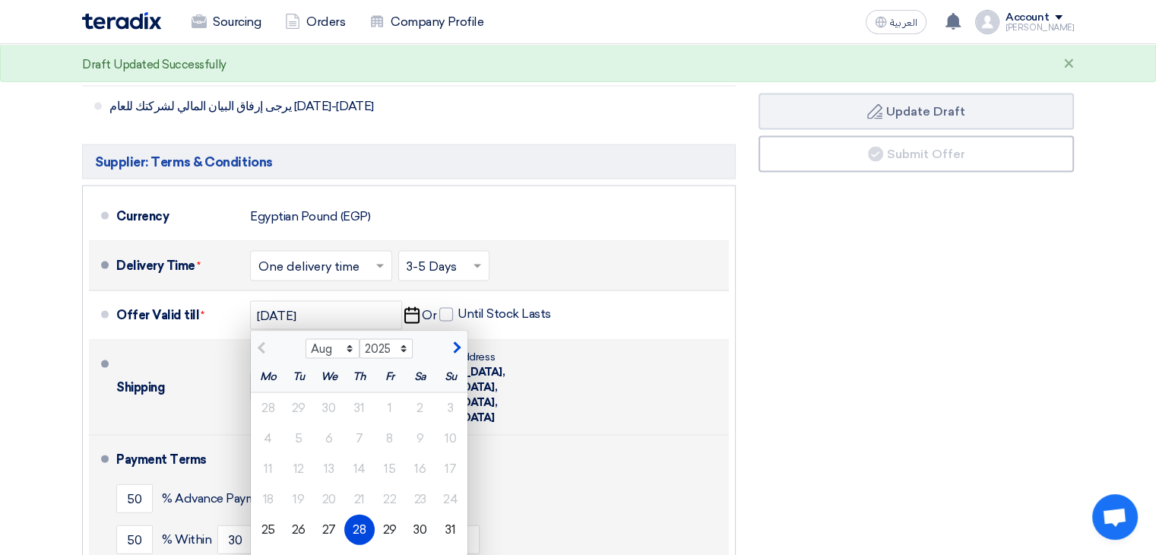
drag, startPoint x: 356, startPoint y: 483, endPoint x: 272, endPoint y: 457, distance: 87.3
click at [356, 514] on div "28" at bounding box center [359, 529] width 30 height 30
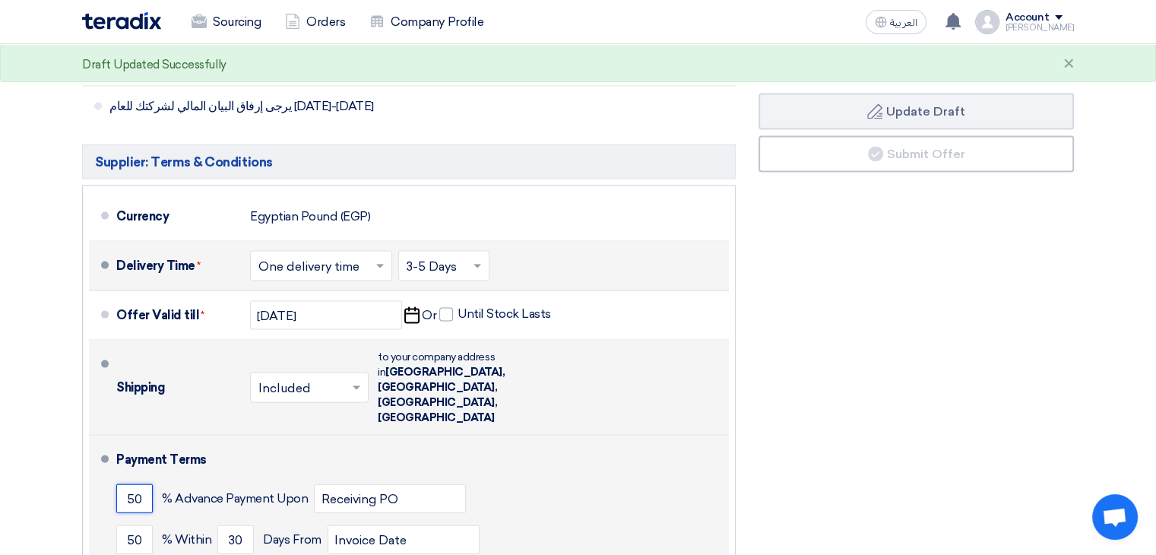
click at [144, 484] on input "50" at bounding box center [134, 498] width 36 height 29
click at [136, 525] on input "50" at bounding box center [134, 539] width 36 height 29
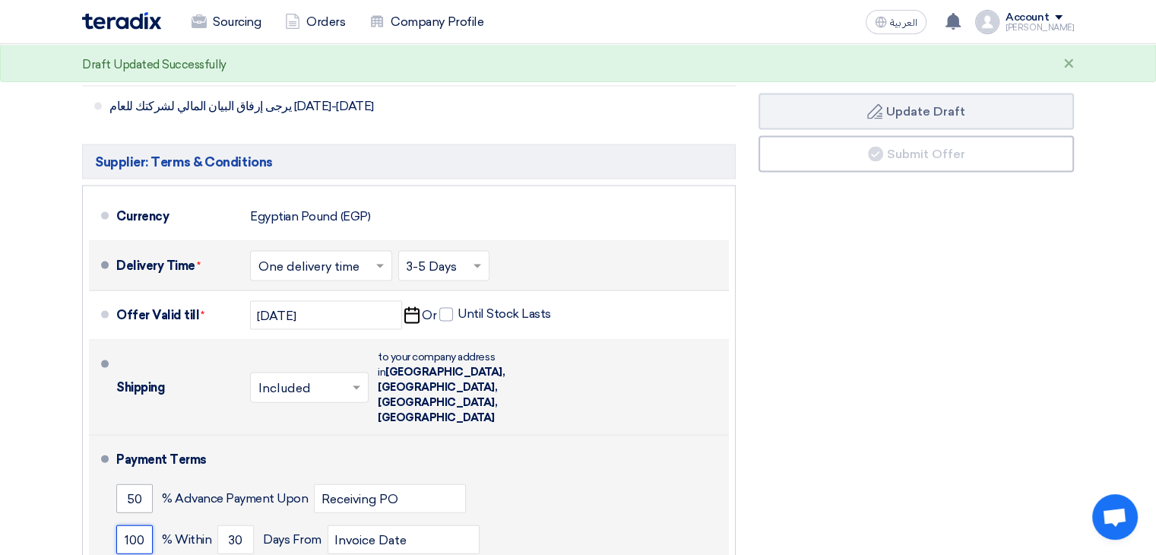
type input "100"
click at [144, 484] on input "50" at bounding box center [134, 498] width 36 height 29
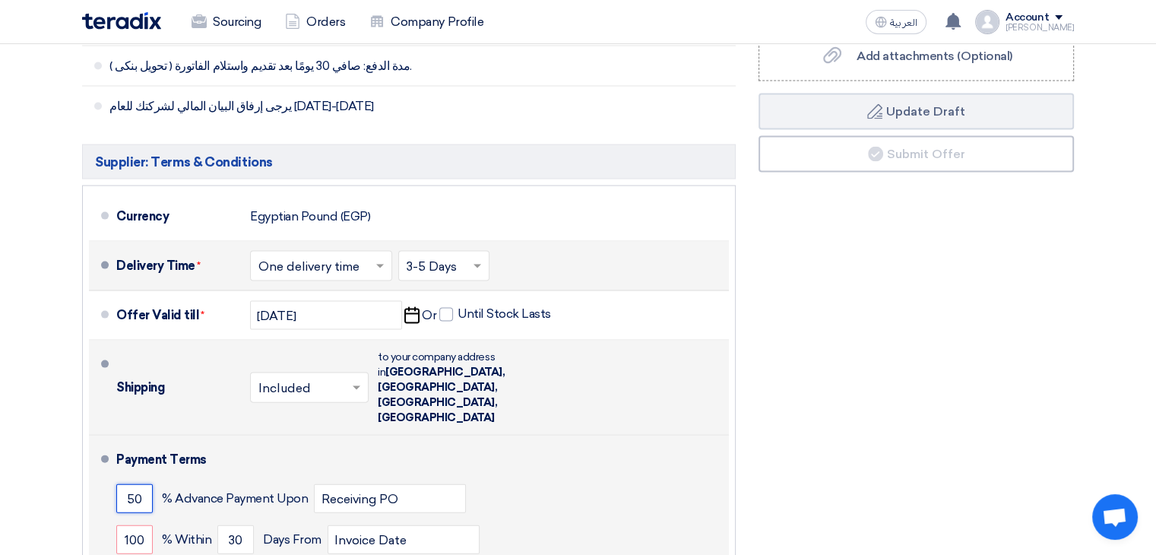
type input "5"
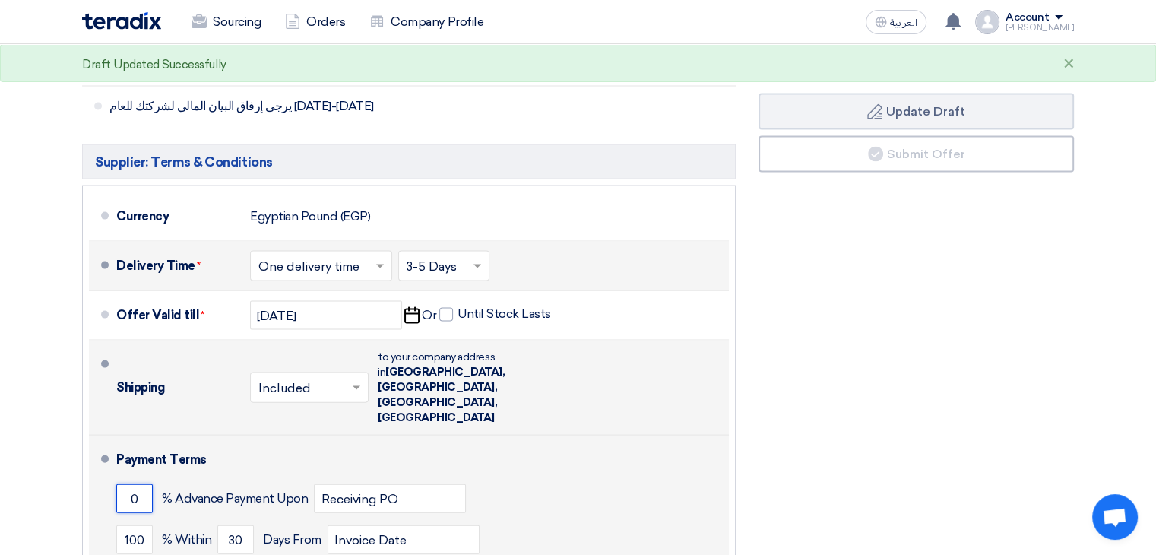
type input "0"
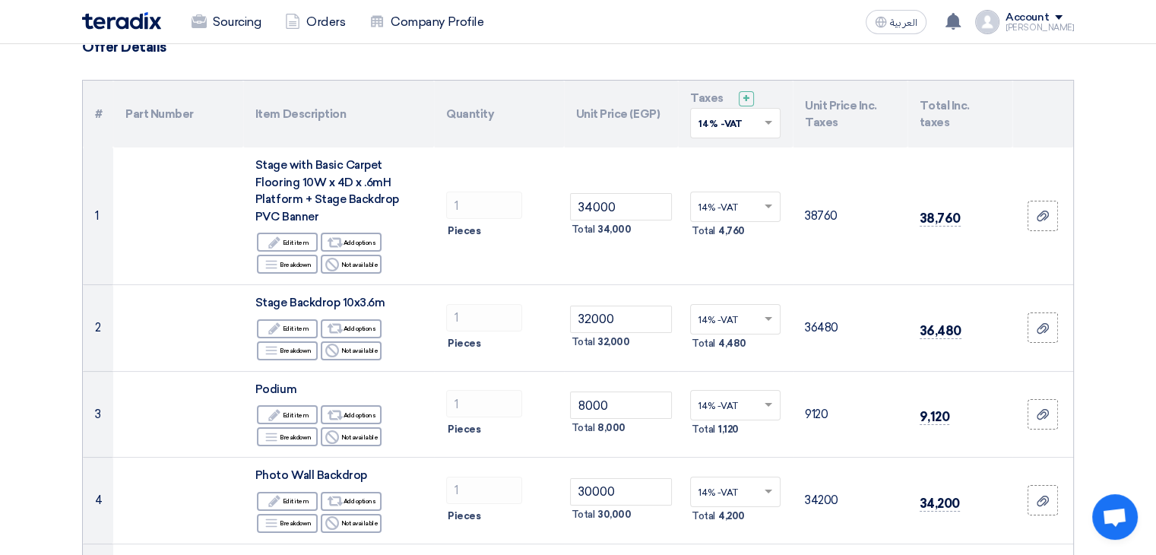
scroll to position [0, 0]
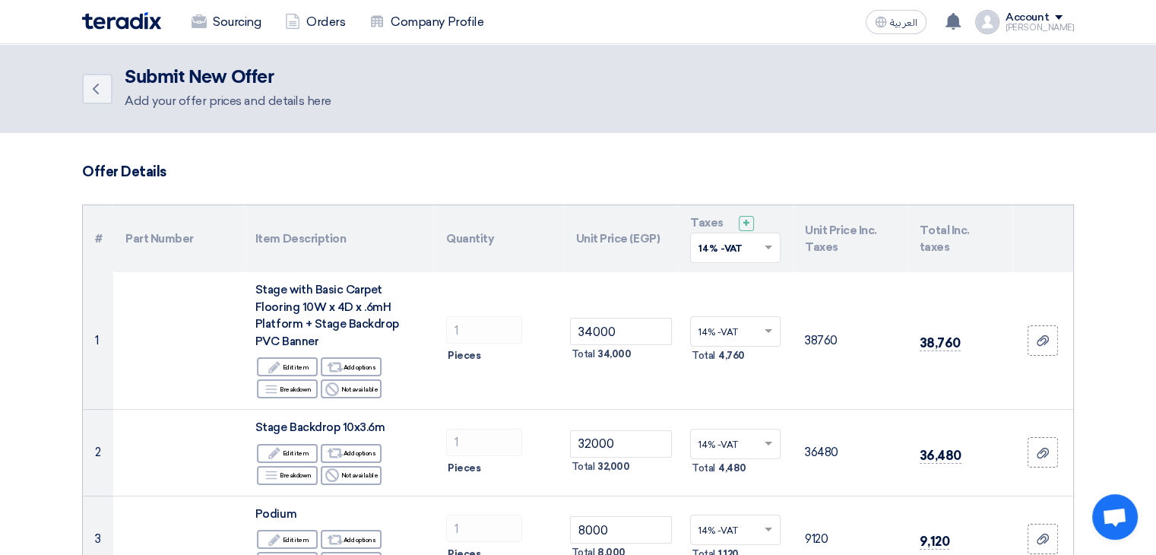
click at [100, 68] on div "Back Submit New Offer Add your offer prices and details here" at bounding box center [578, 88] width 992 height 43
click at [100, 98] on link "Back" at bounding box center [97, 89] width 30 height 30
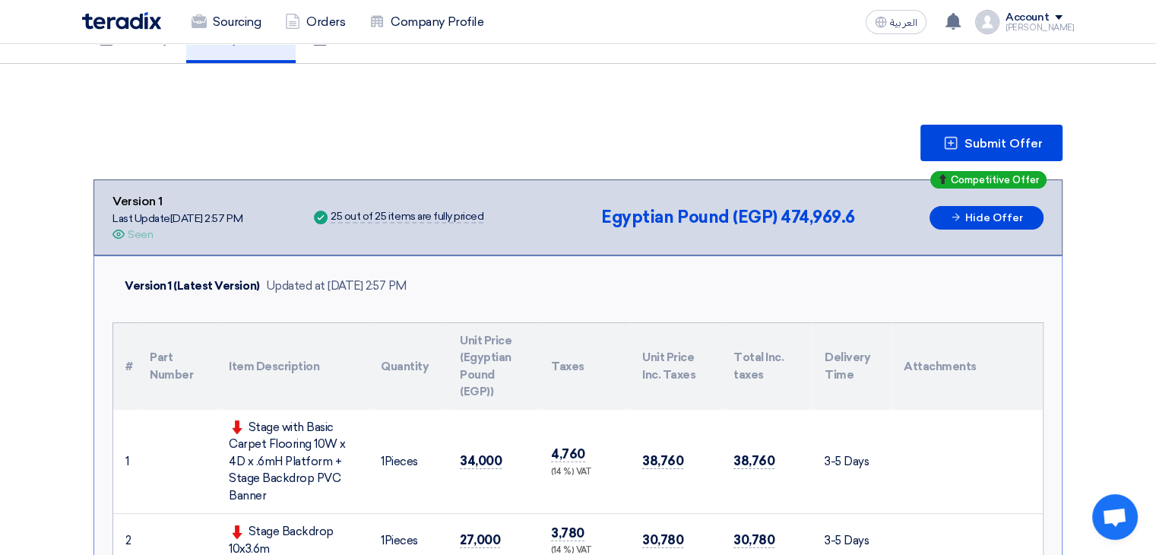
scroll to position [136, 0]
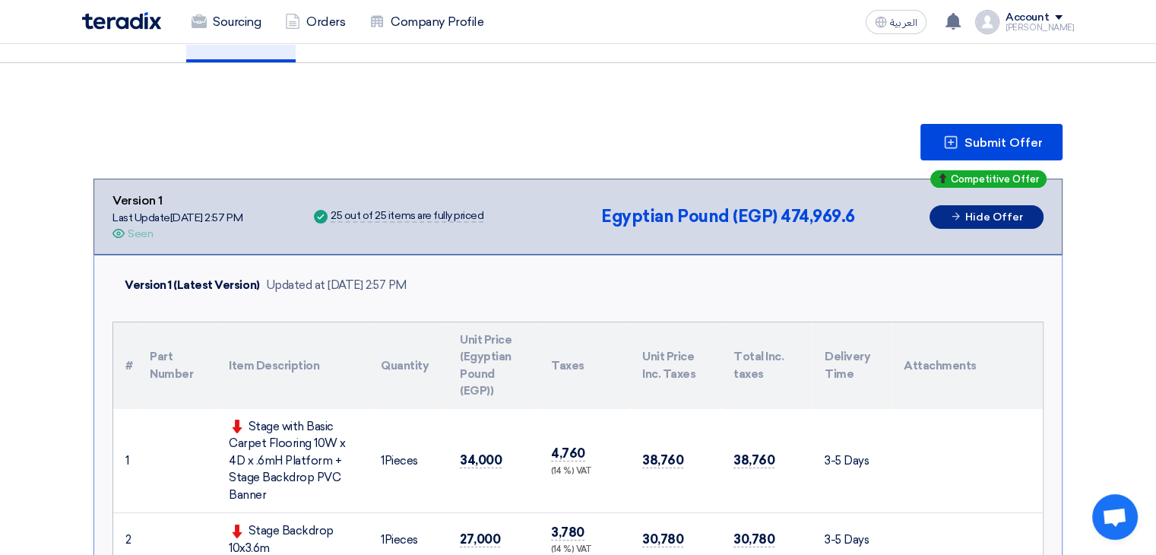
click at [963, 216] on button "Hide Offer" at bounding box center [986, 217] width 114 height 24
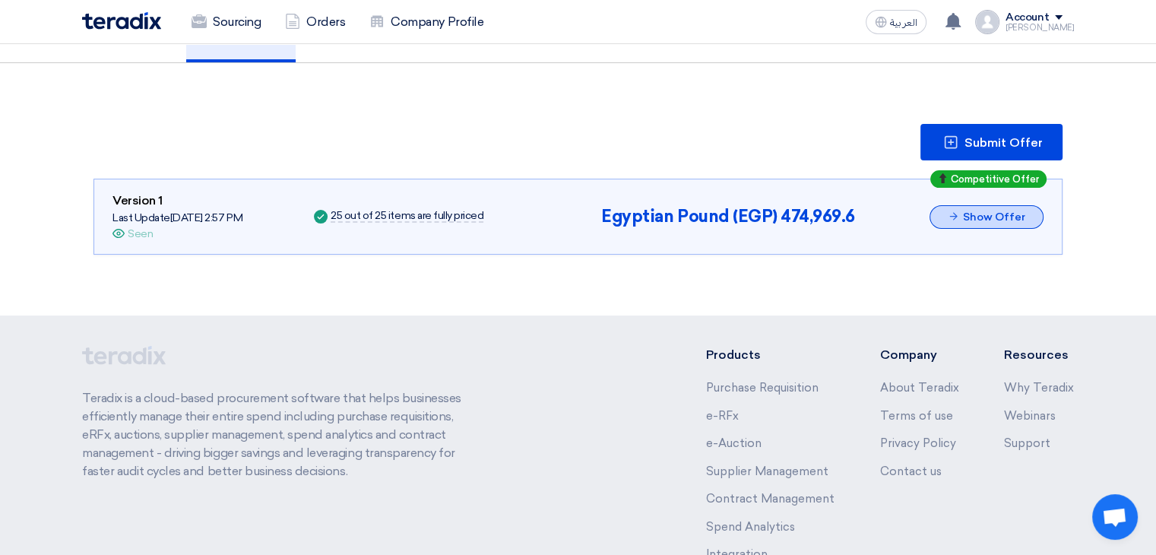
click at [961, 216] on button "Show Offer" at bounding box center [986, 217] width 114 height 24
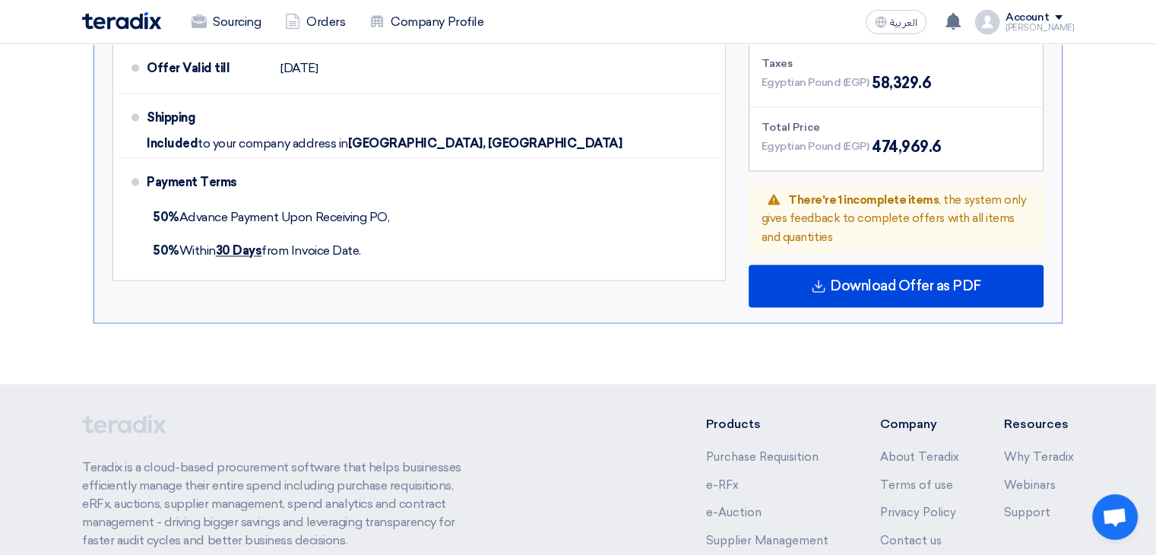
scroll to position [2492, 0]
